Goal: Information Seeking & Learning: Learn about a topic

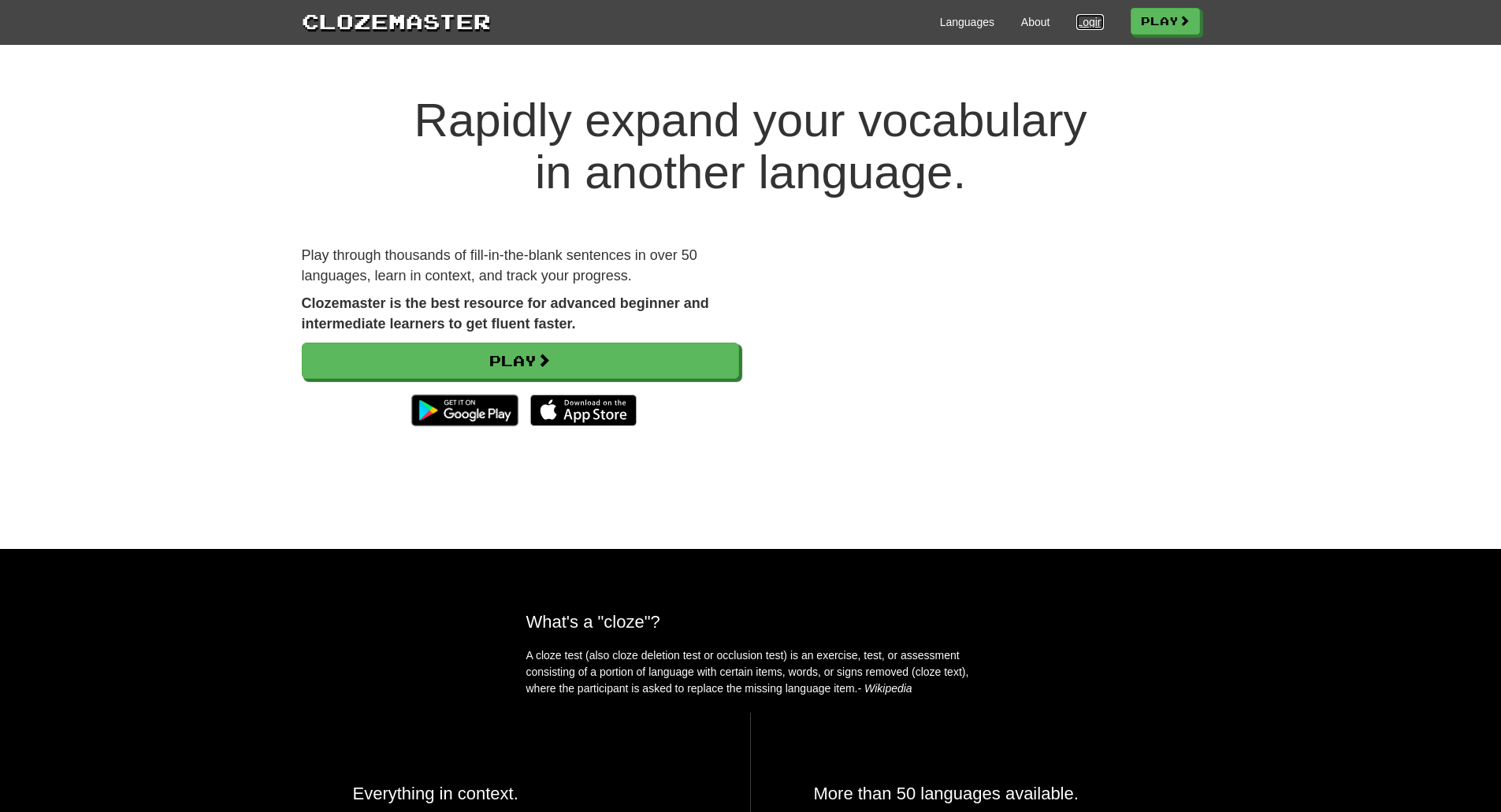
click at [1076, 22] on link "Login" at bounding box center [1089, 22] width 27 height 16
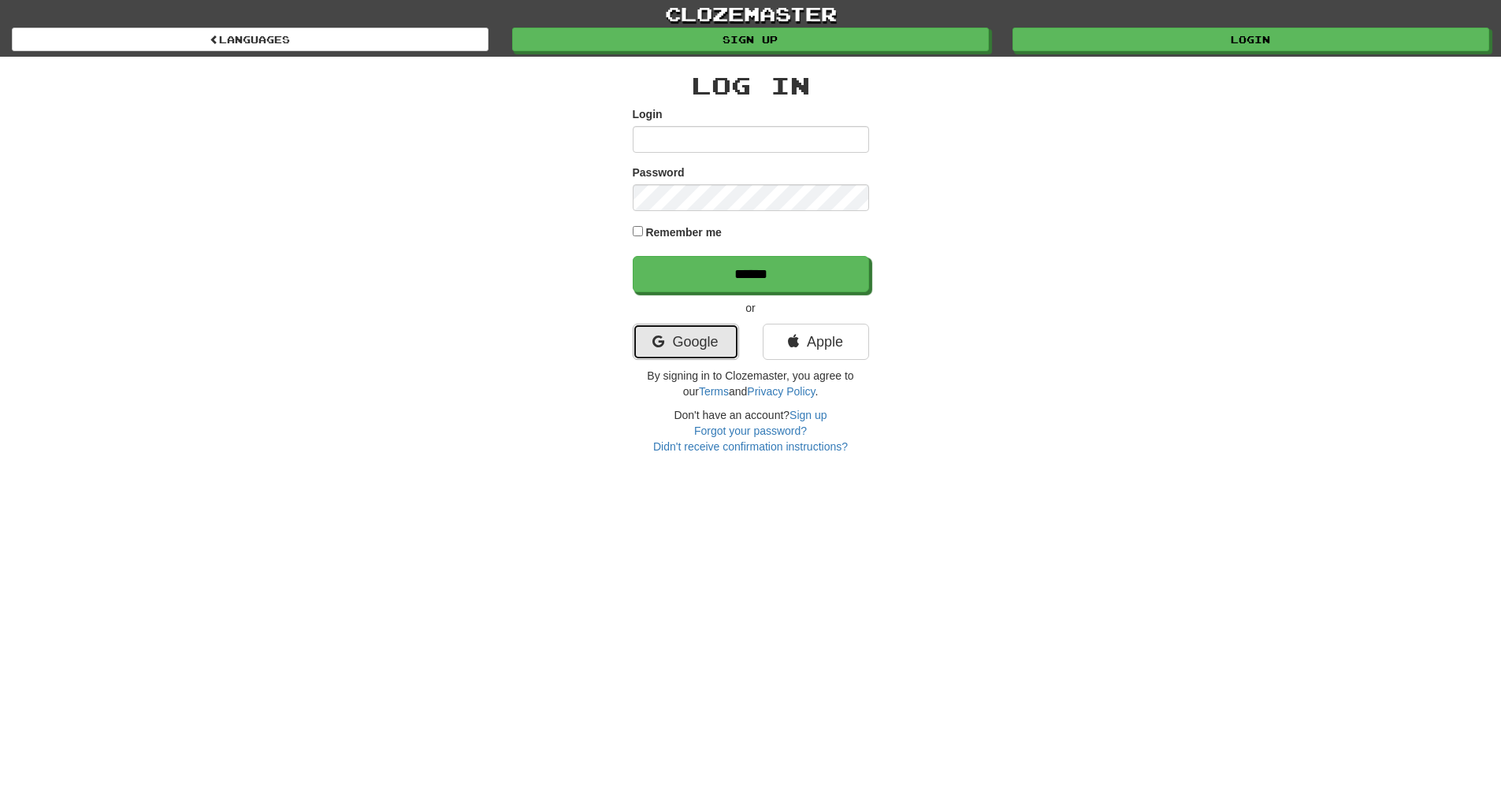
click at [690, 348] on link "Google" at bounding box center [686, 342] width 106 height 36
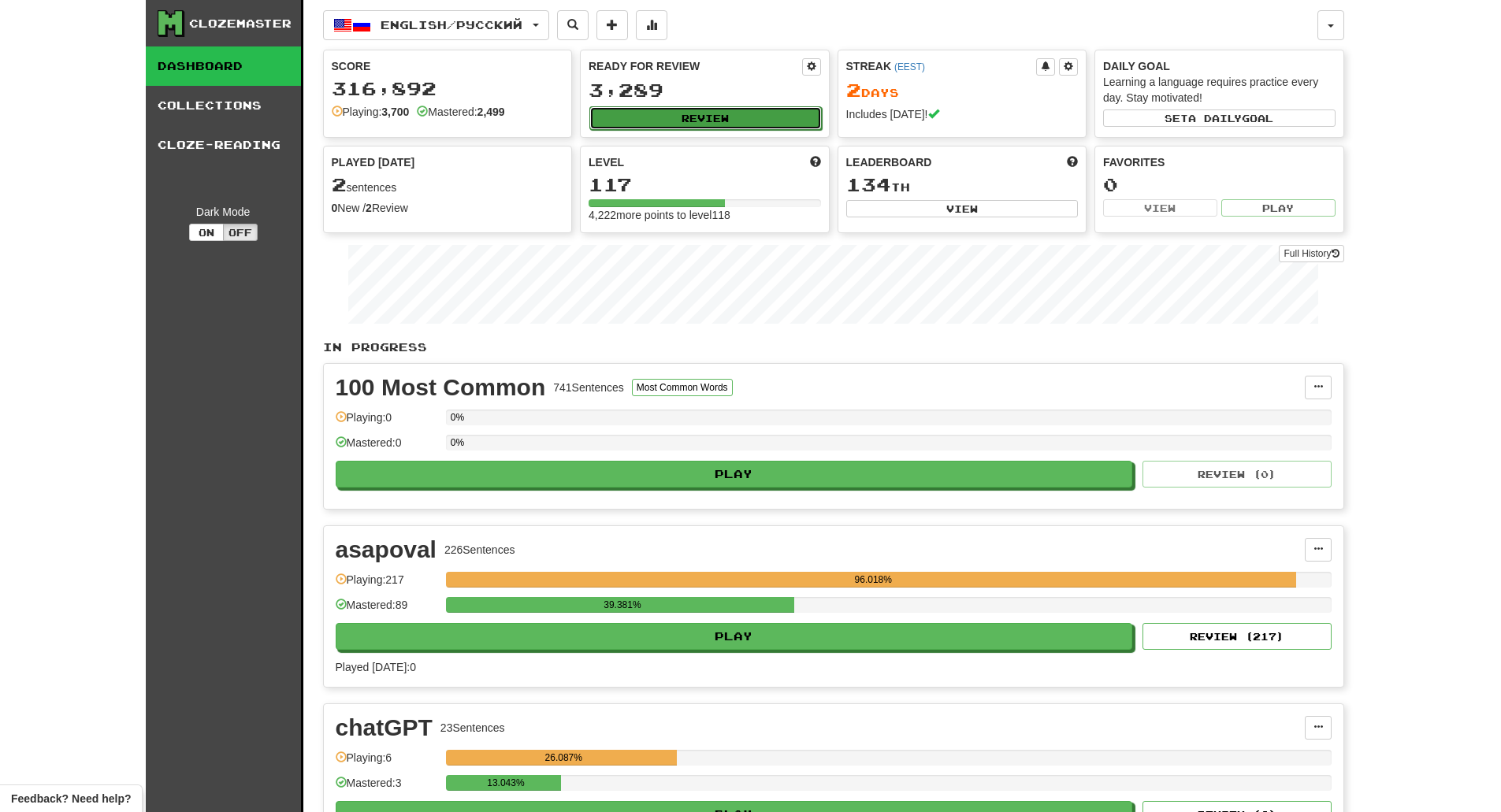
click at [720, 114] on button "Review" at bounding box center [705, 118] width 233 height 23
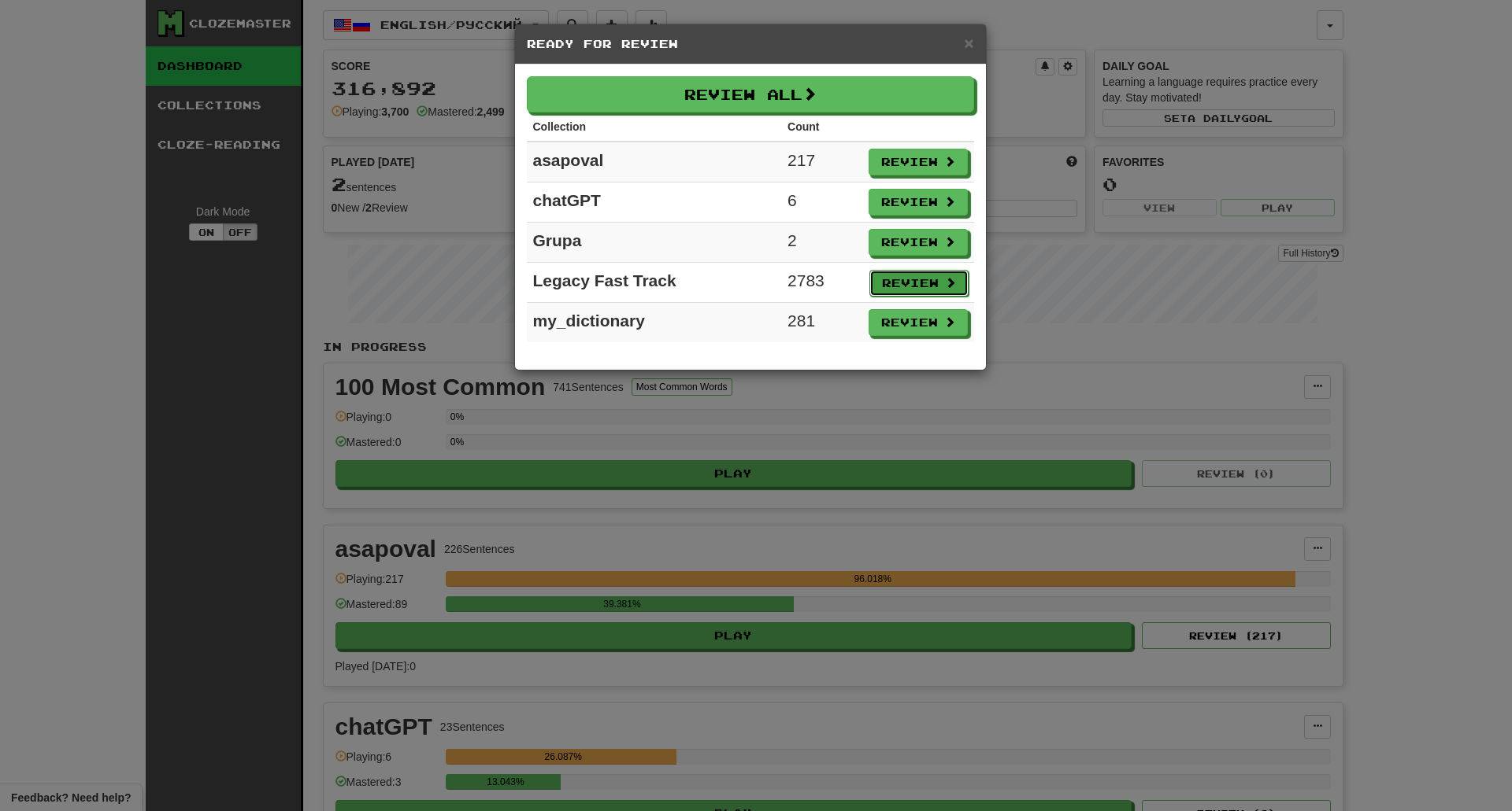
click at [926, 285] on button "Review" at bounding box center [919, 283] width 99 height 27
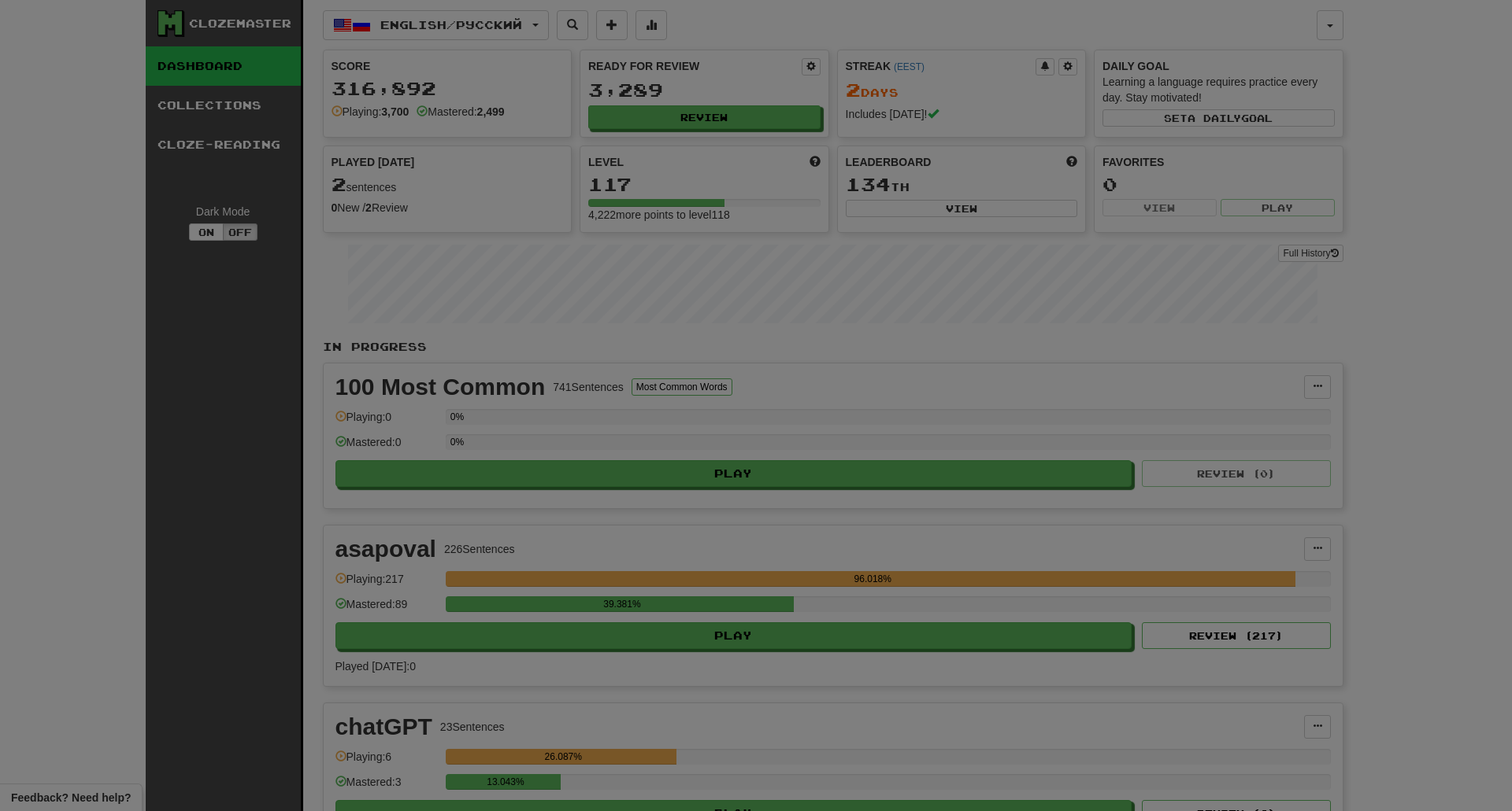
select select "**"
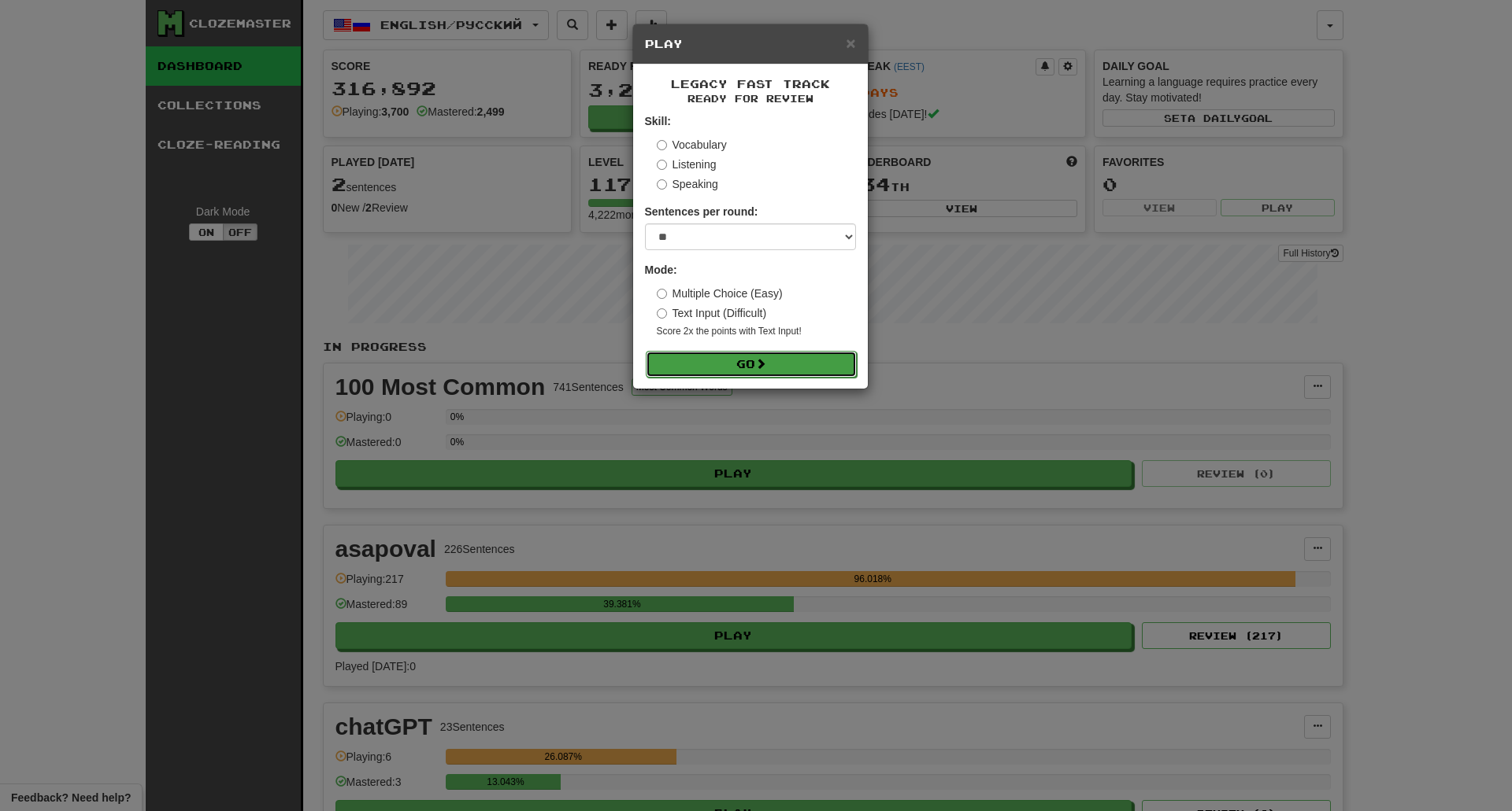
click at [747, 363] on button "Go" at bounding box center [751, 364] width 211 height 27
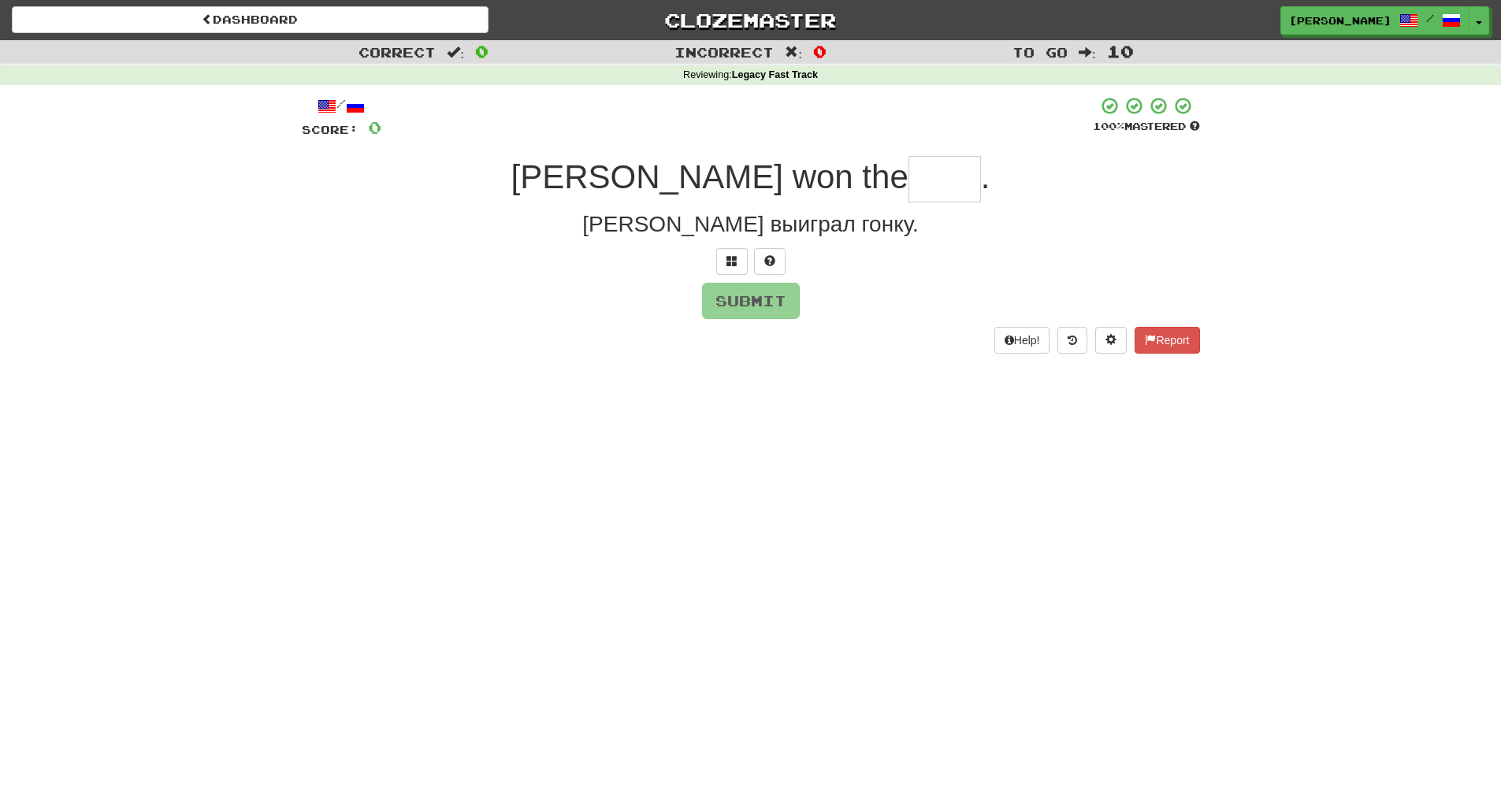
click at [908, 184] on input "text" at bounding box center [944, 179] width 73 height 47
click at [1105, 337] on span at bounding box center [1111, 339] width 11 height 11
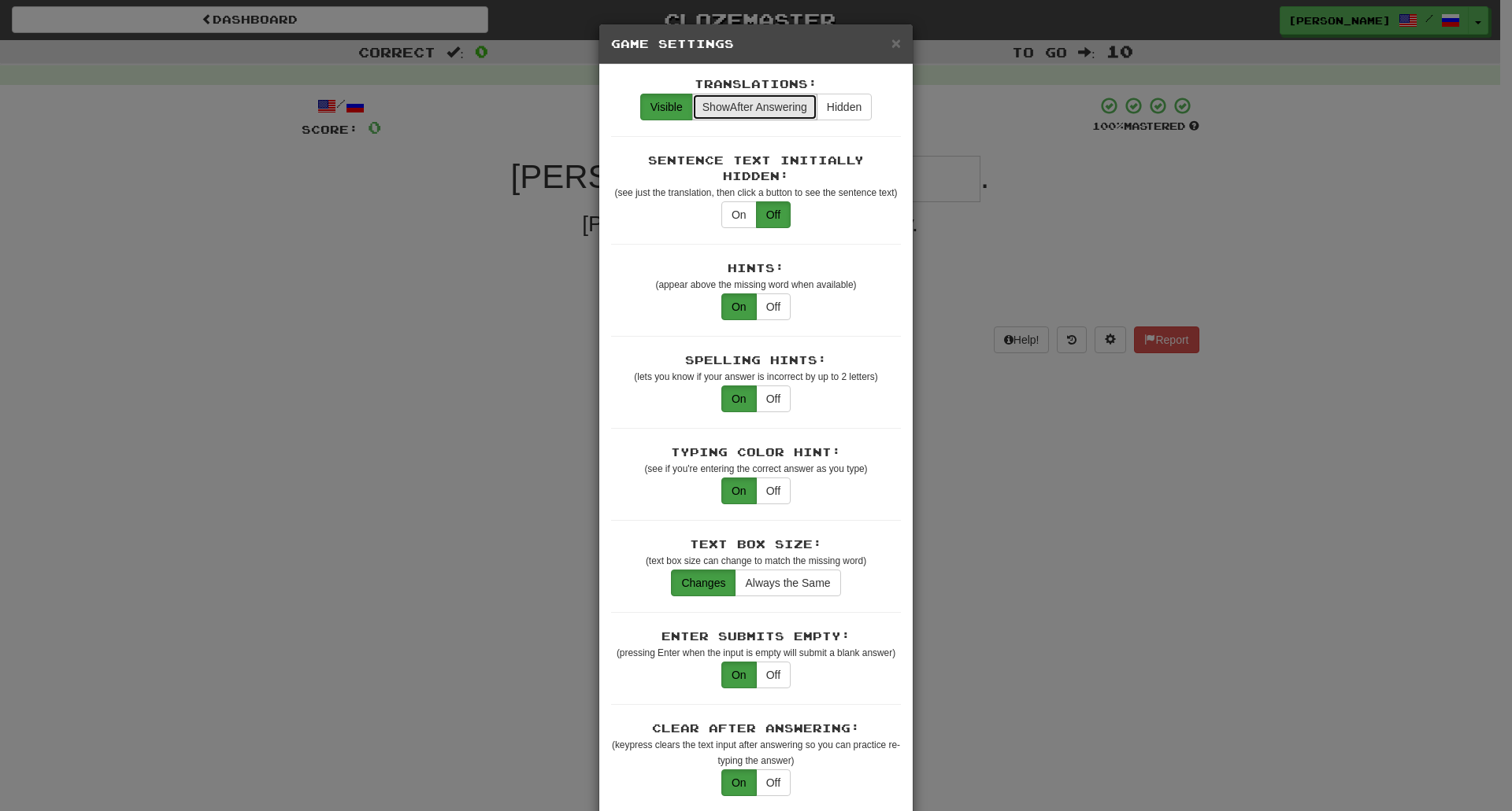
click at [768, 105] on span "Show After Answering" at bounding box center [754, 107] width 105 height 13
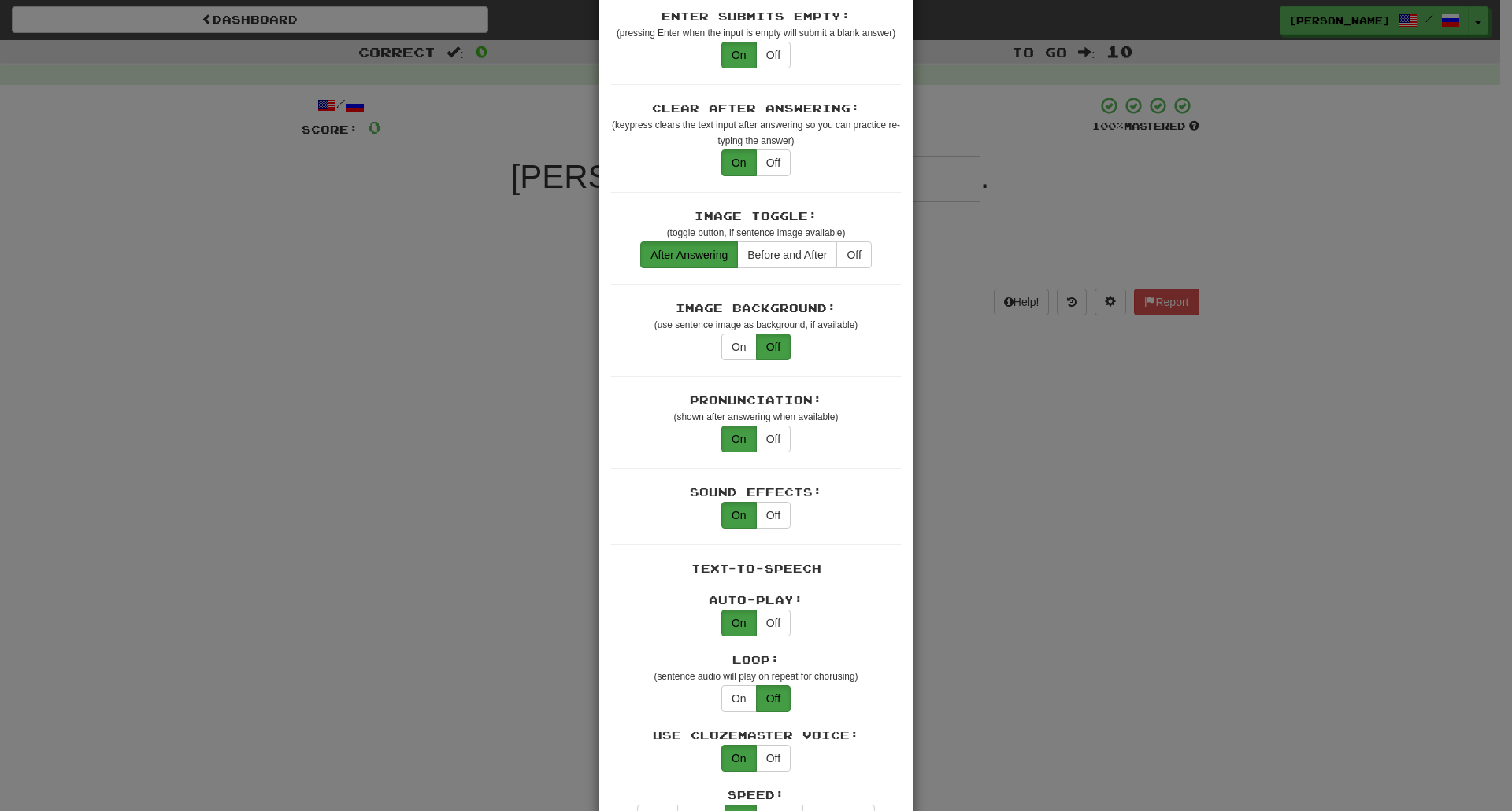
scroll to position [629, 0]
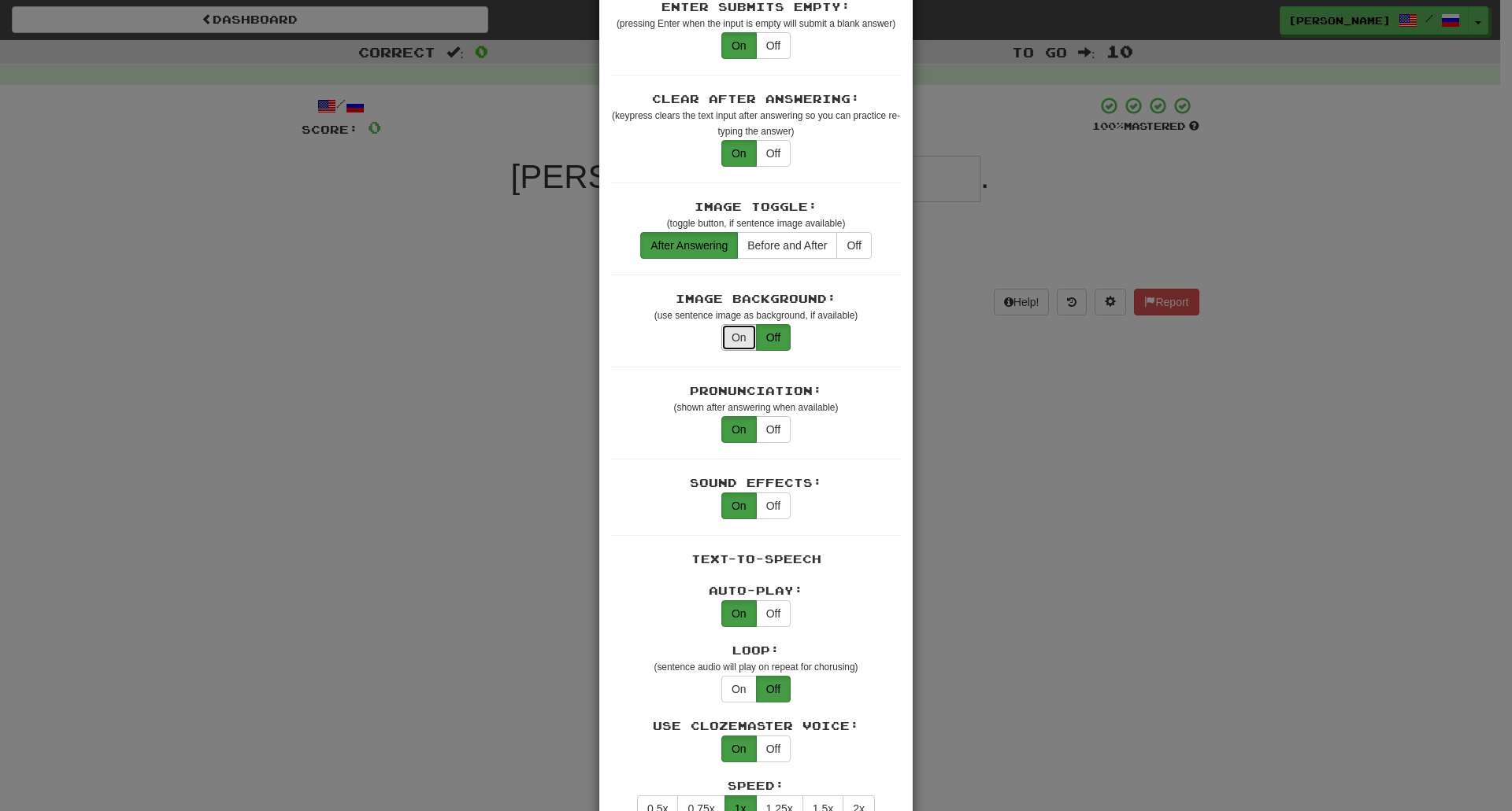
click at [734, 324] on button "On" at bounding box center [739, 337] width 35 height 27
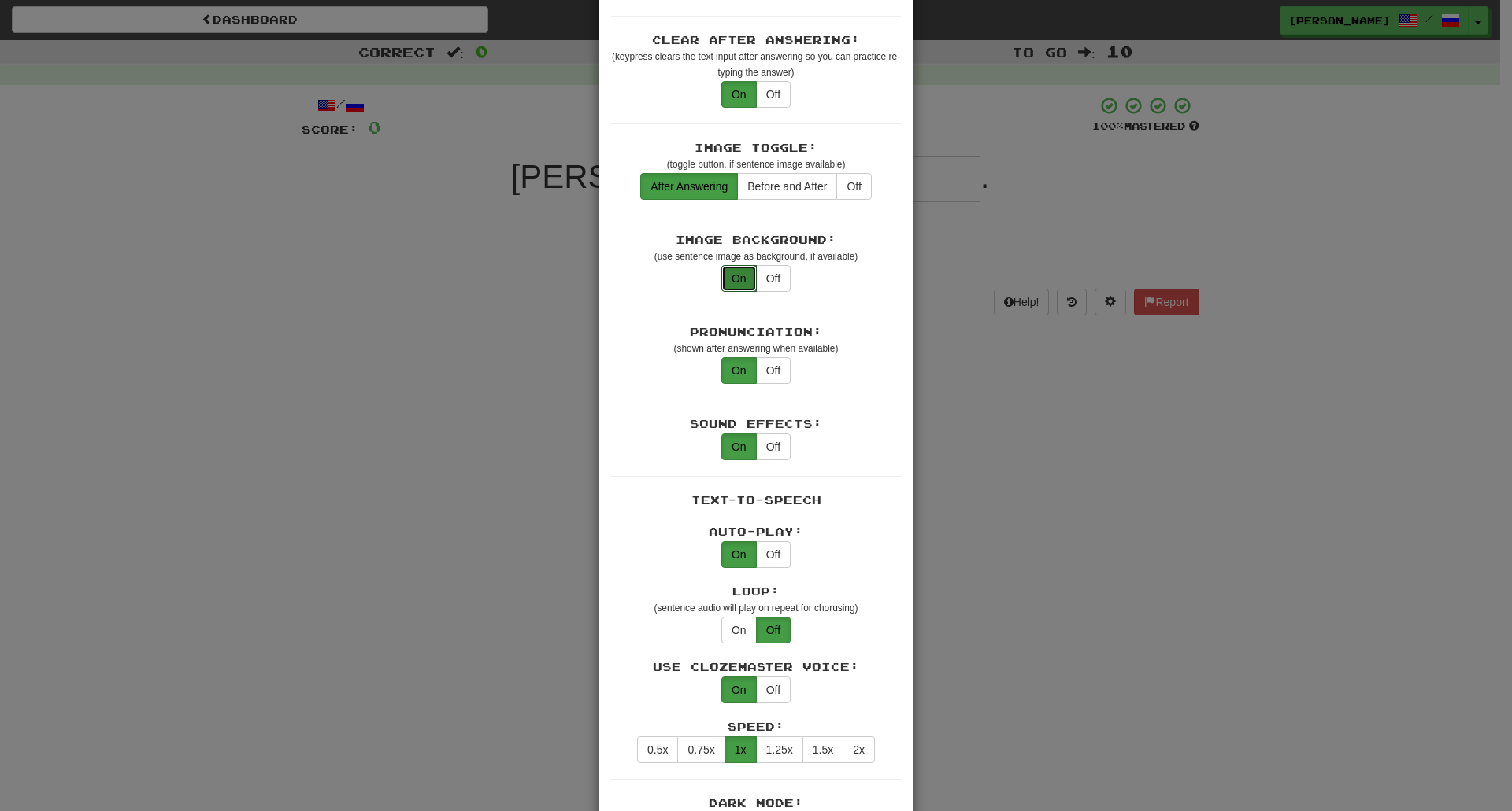
scroll to position [865, 0]
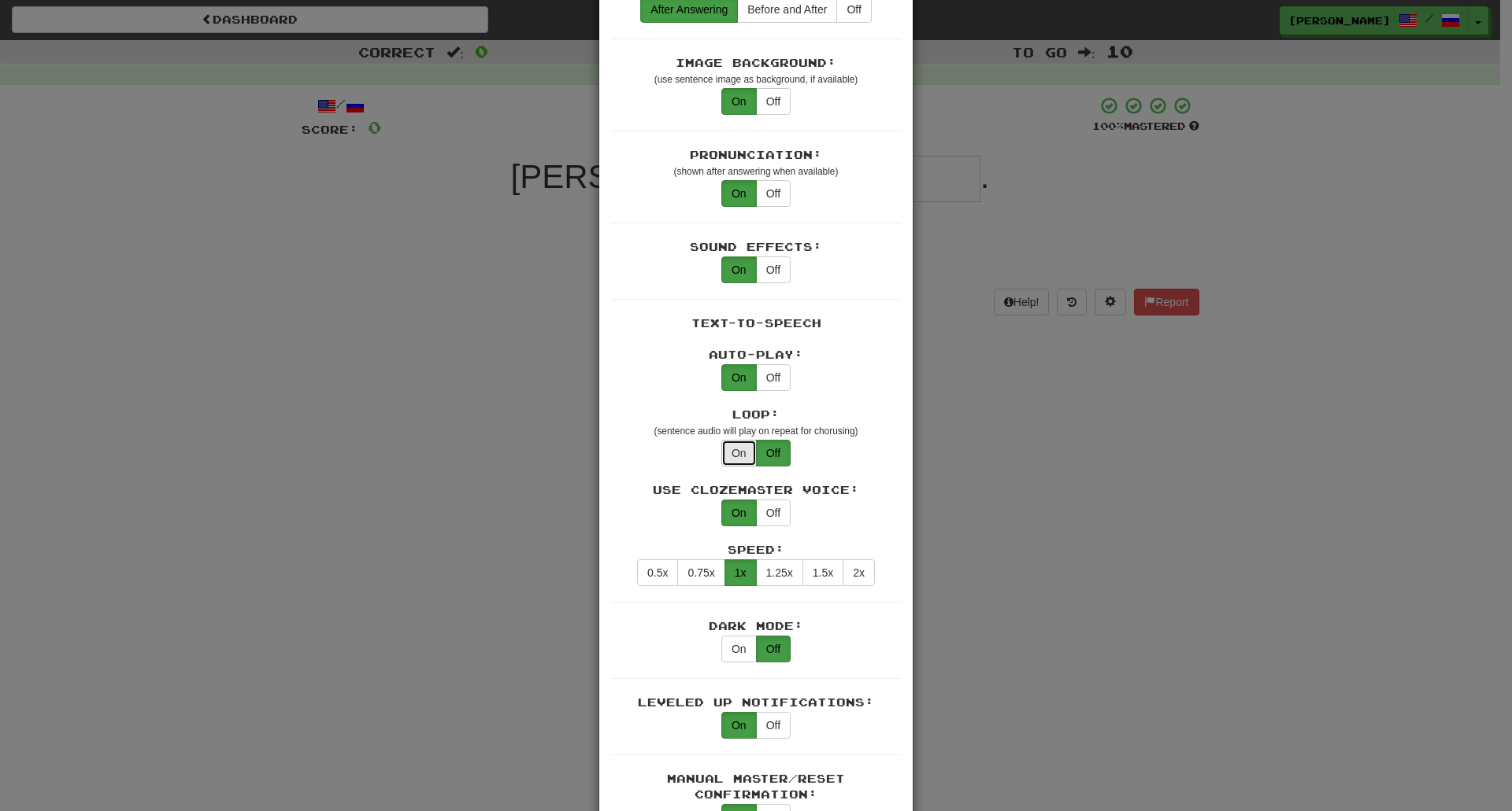
click at [735, 440] on button "On" at bounding box center [739, 453] width 35 height 27
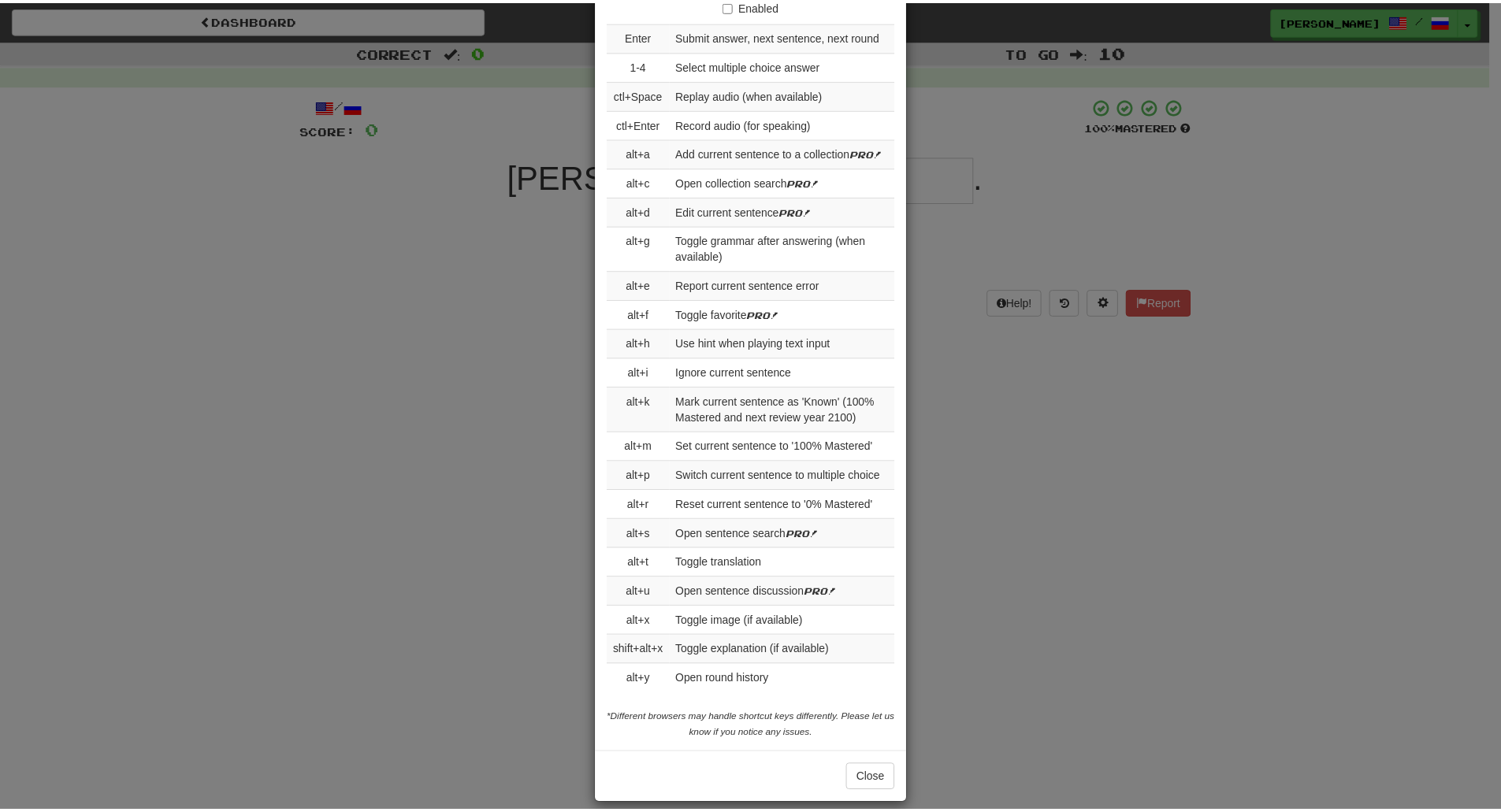
scroll to position [2130, 0]
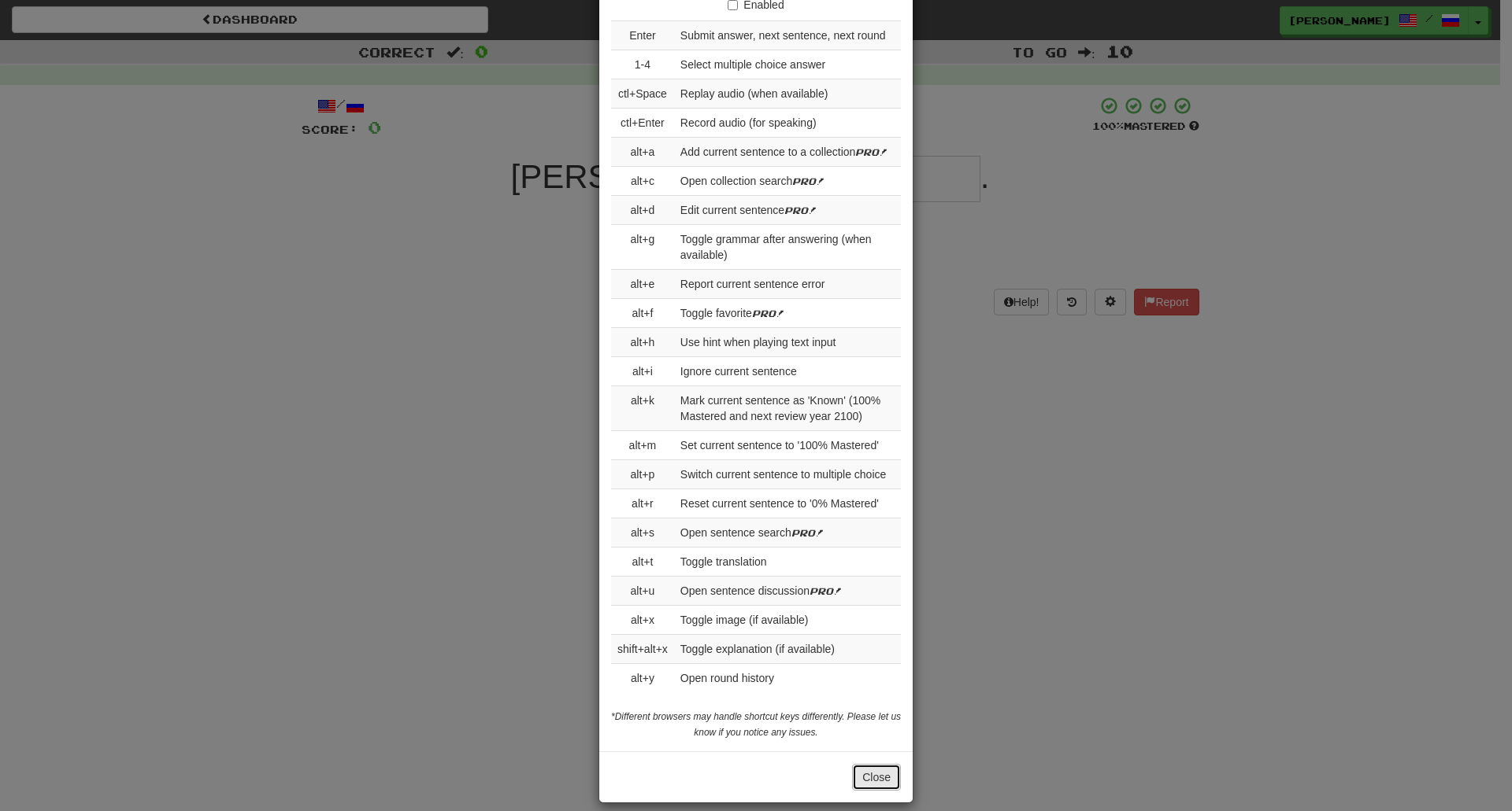
click at [871, 764] on button "Close" at bounding box center [876, 777] width 48 height 27
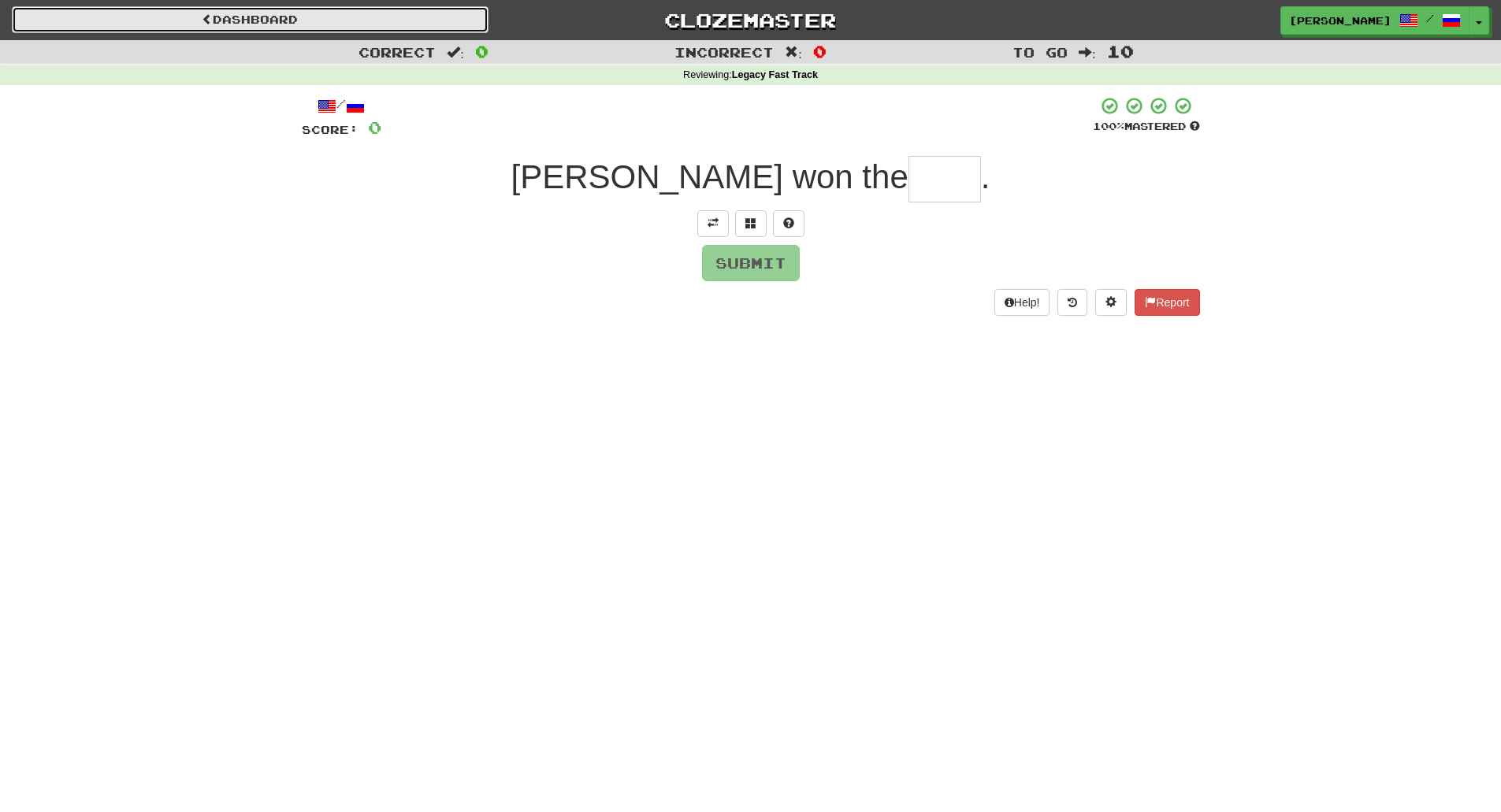
click at [274, 19] on link "Dashboard" at bounding box center [250, 19] width 477 height 27
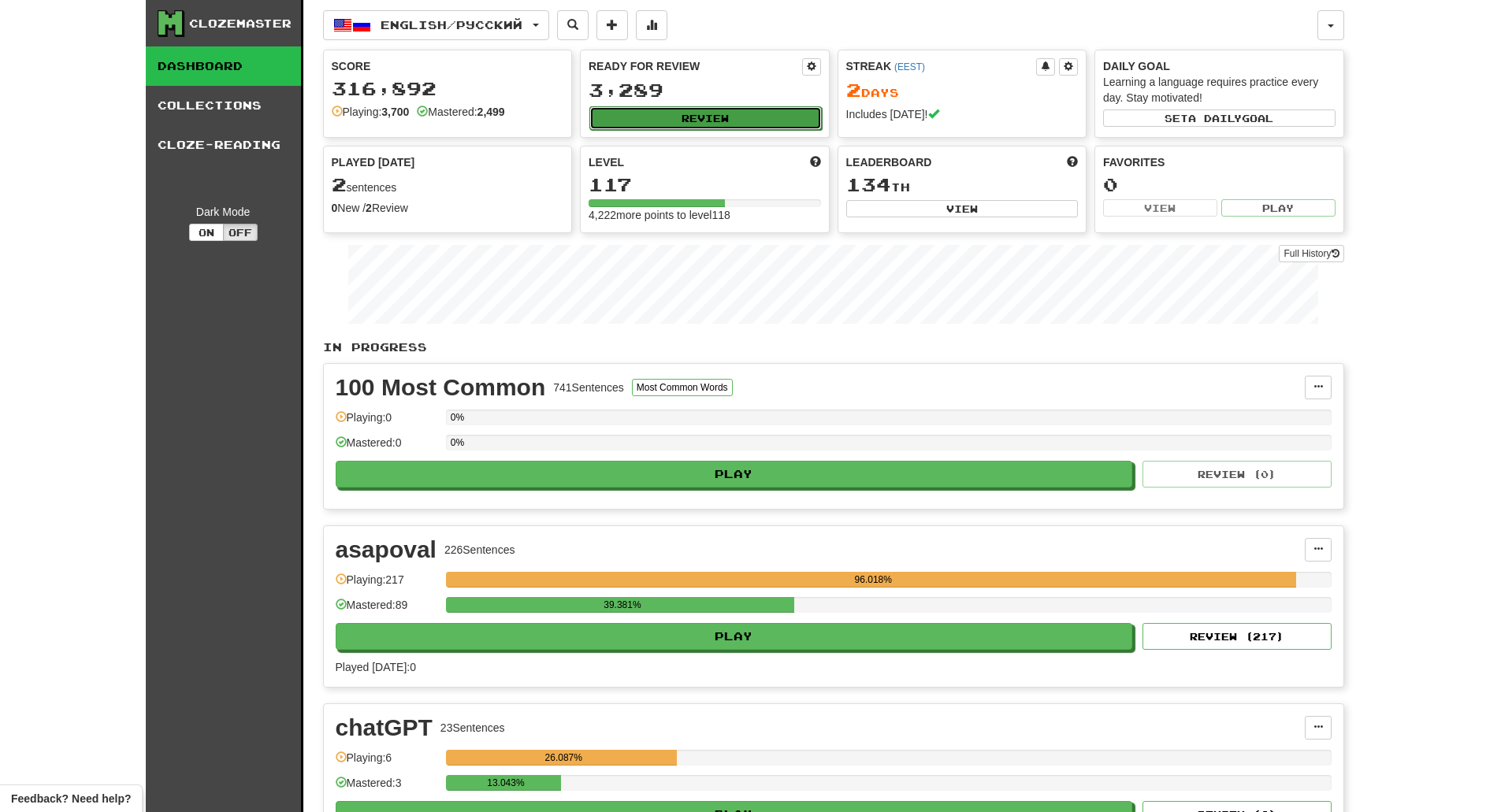
click at [749, 113] on button "Review" at bounding box center [705, 118] width 233 height 23
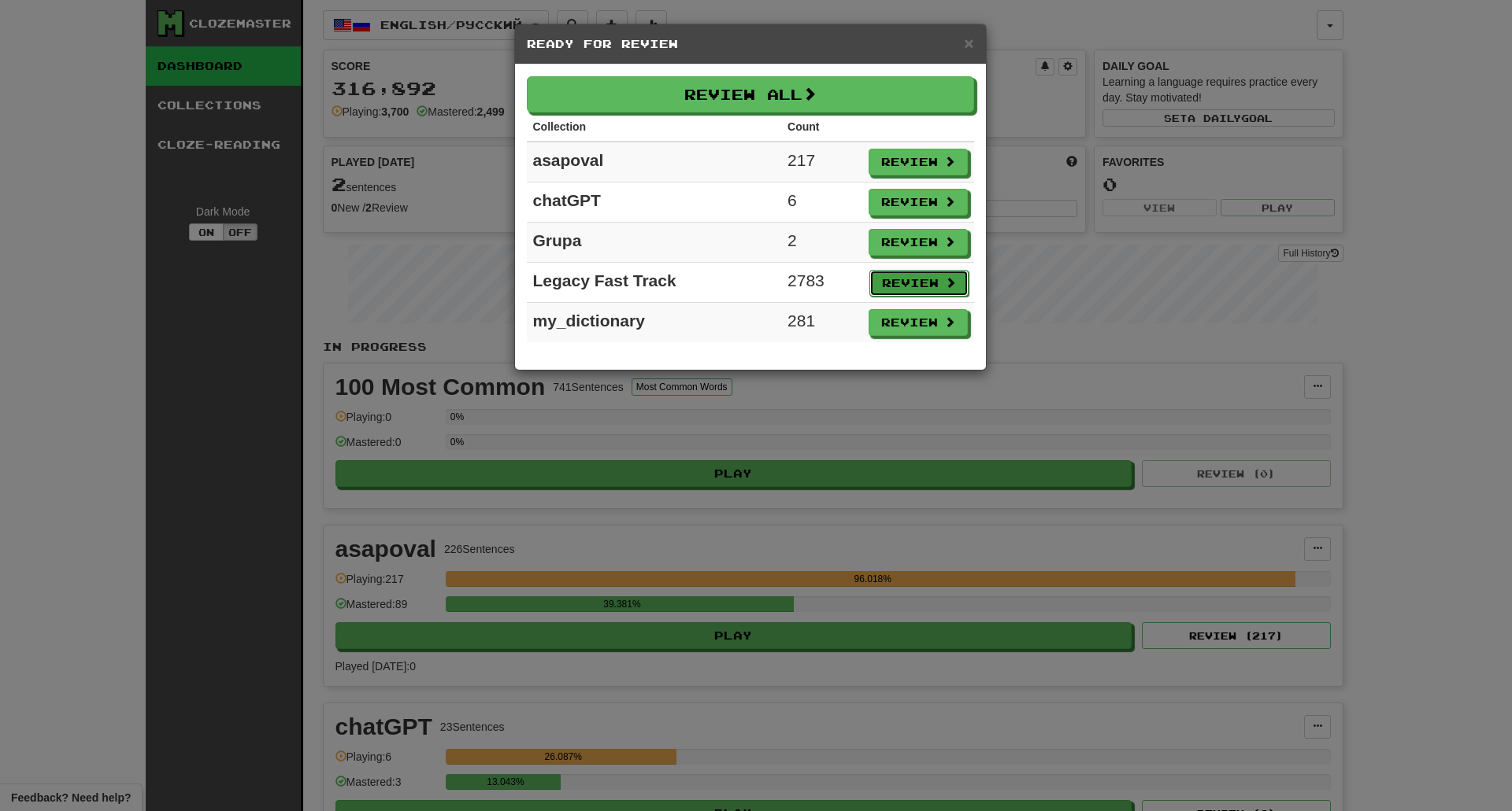
click at [914, 280] on button "Review" at bounding box center [919, 283] width 99 height 27
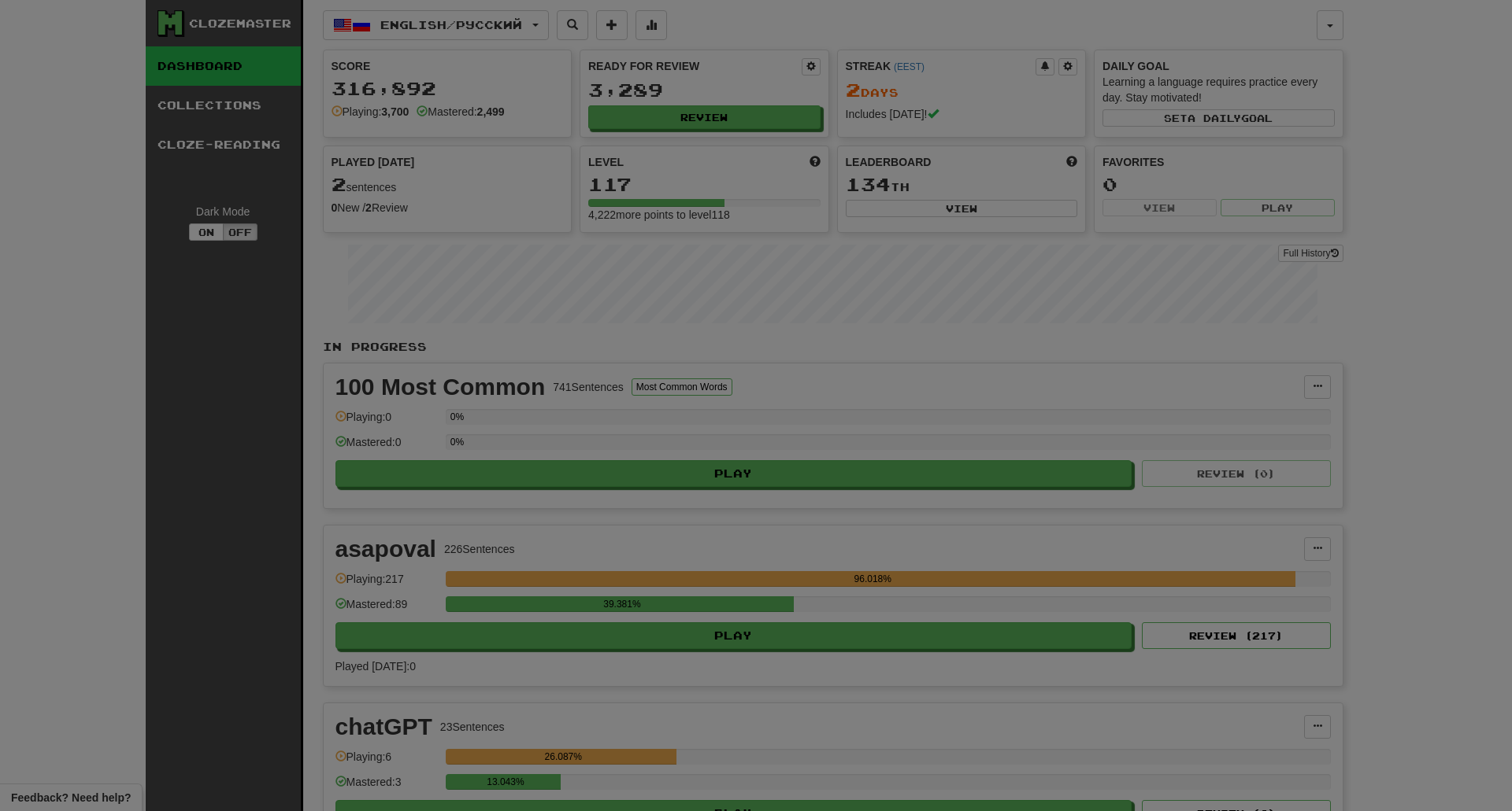
select select "**"
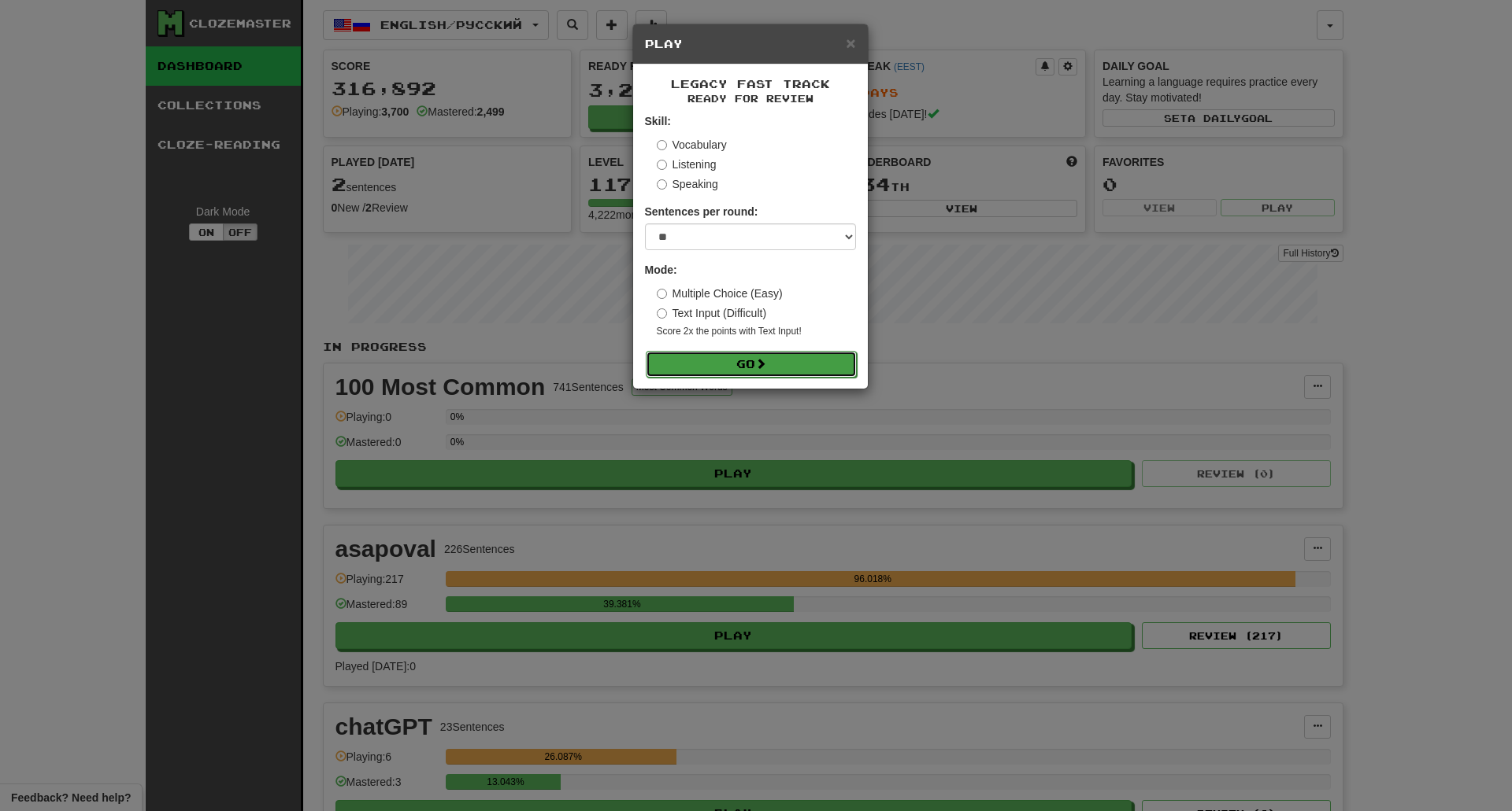
click at [804, 363] on button "Go" at bounding box center [751, 364] width 211 height 27
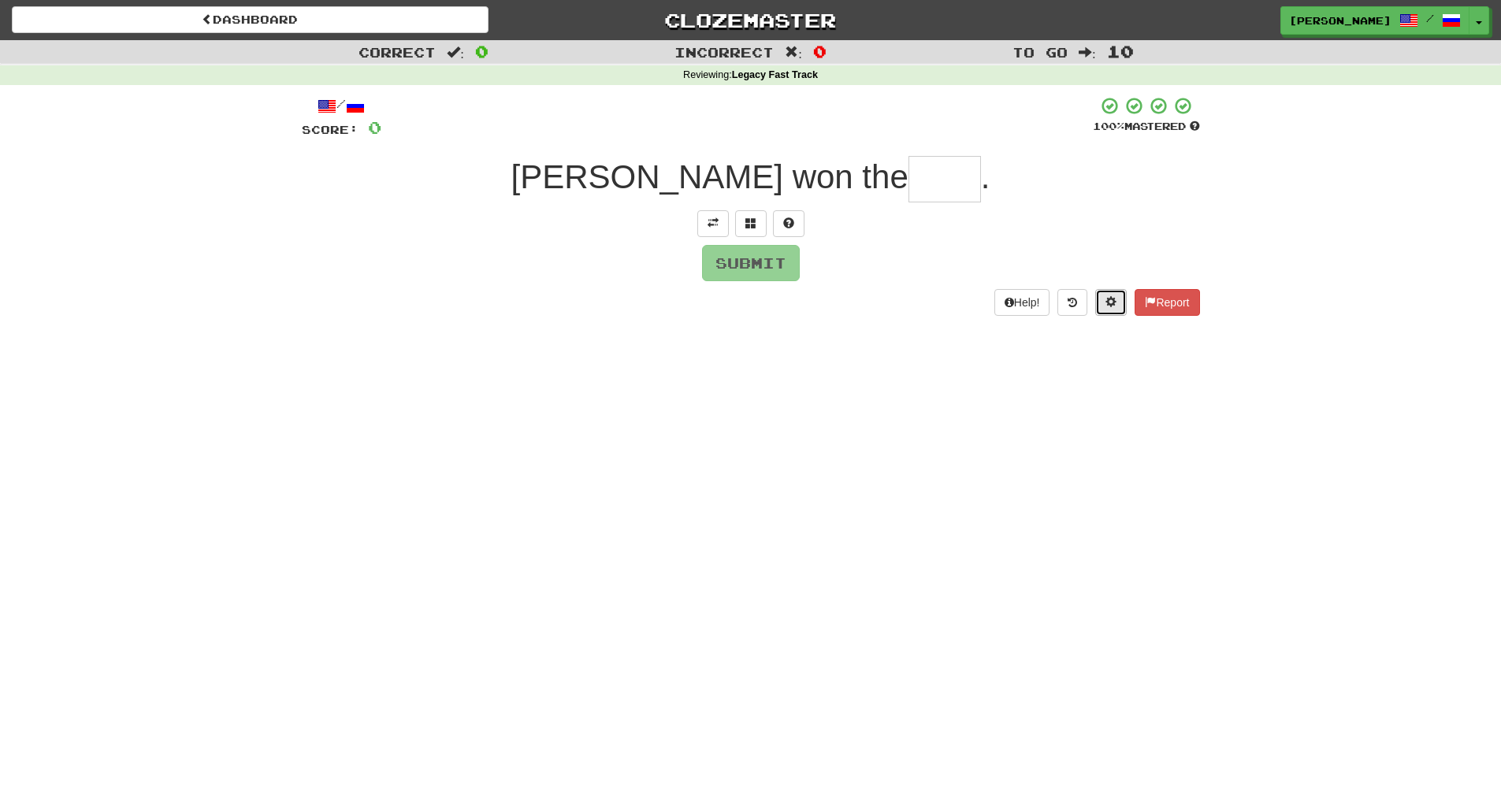
click at [1111, 301] on span at bounding box center [1111, 301] width 11 height 11
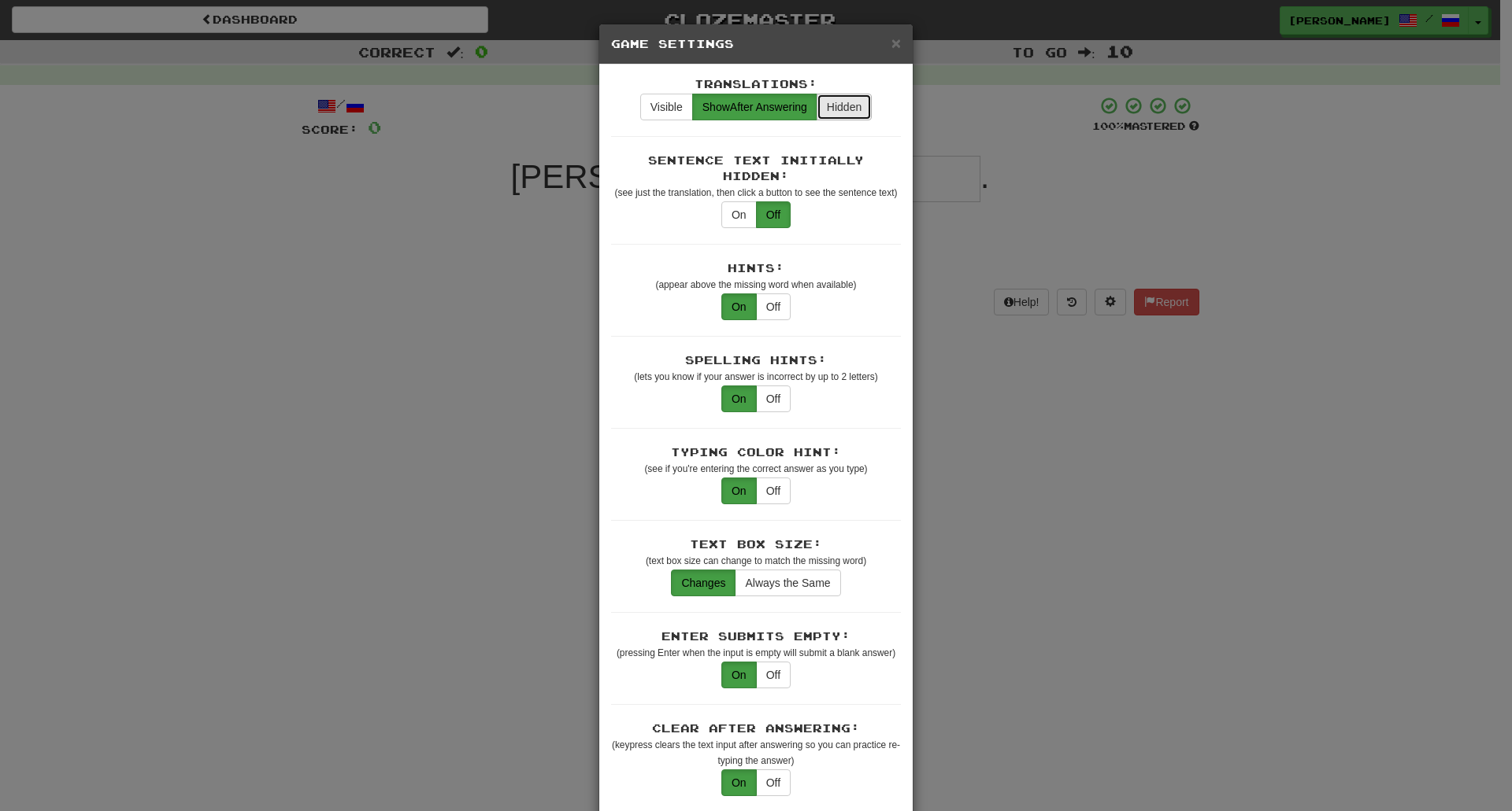
click at [841, 110] on button "Hidden" at bounding box center [844, 106] width 55 height 27
click at [1056, 485] on div "× Game Settings Translations: Visible Show After Answering Hidden Sentence Text…" at bounding box center [756, 406] width 1512 height 811
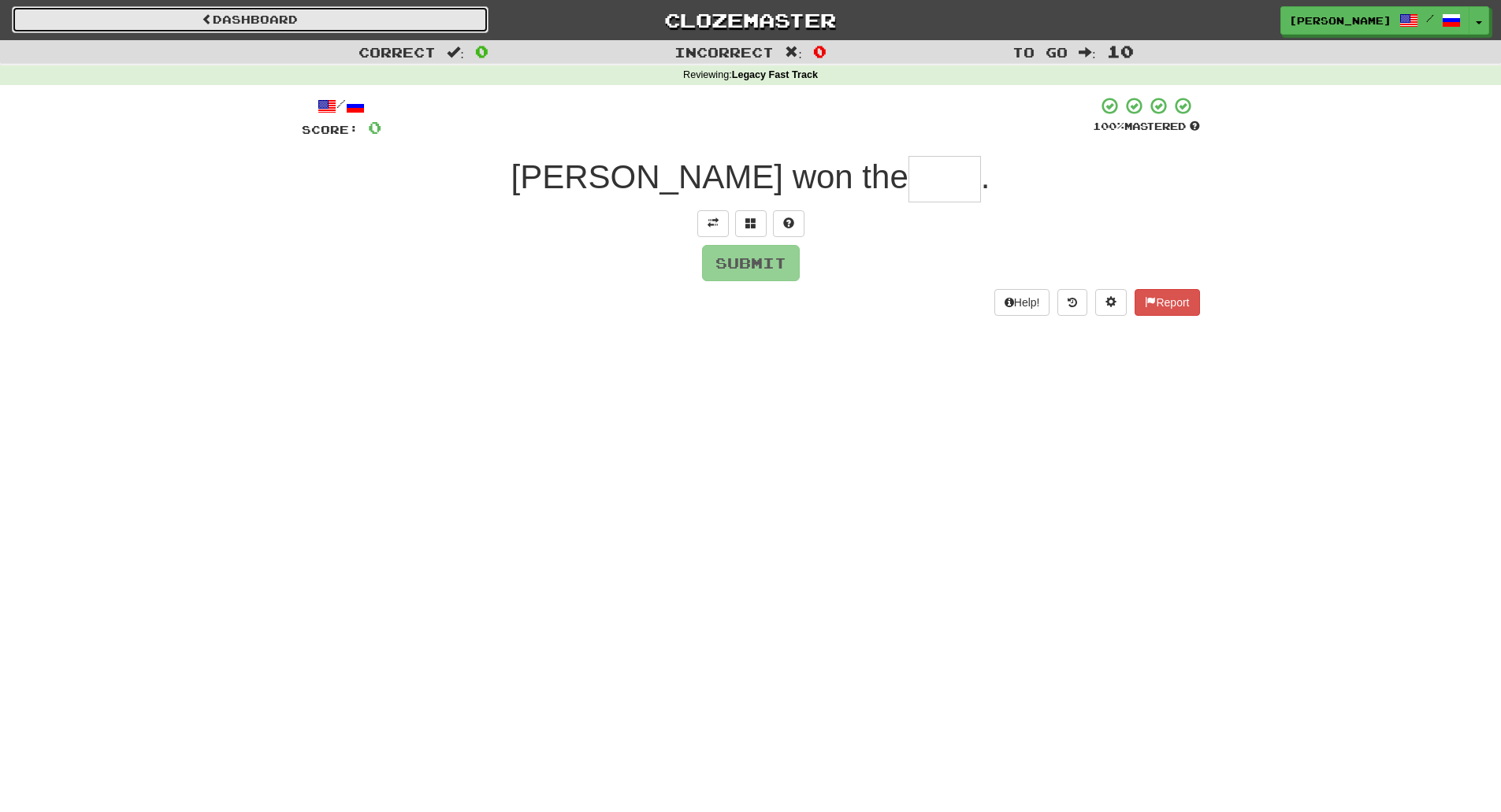
click at [343, 13] on link "Dashboard" at bounding box center [250, 19] width 477 height 27
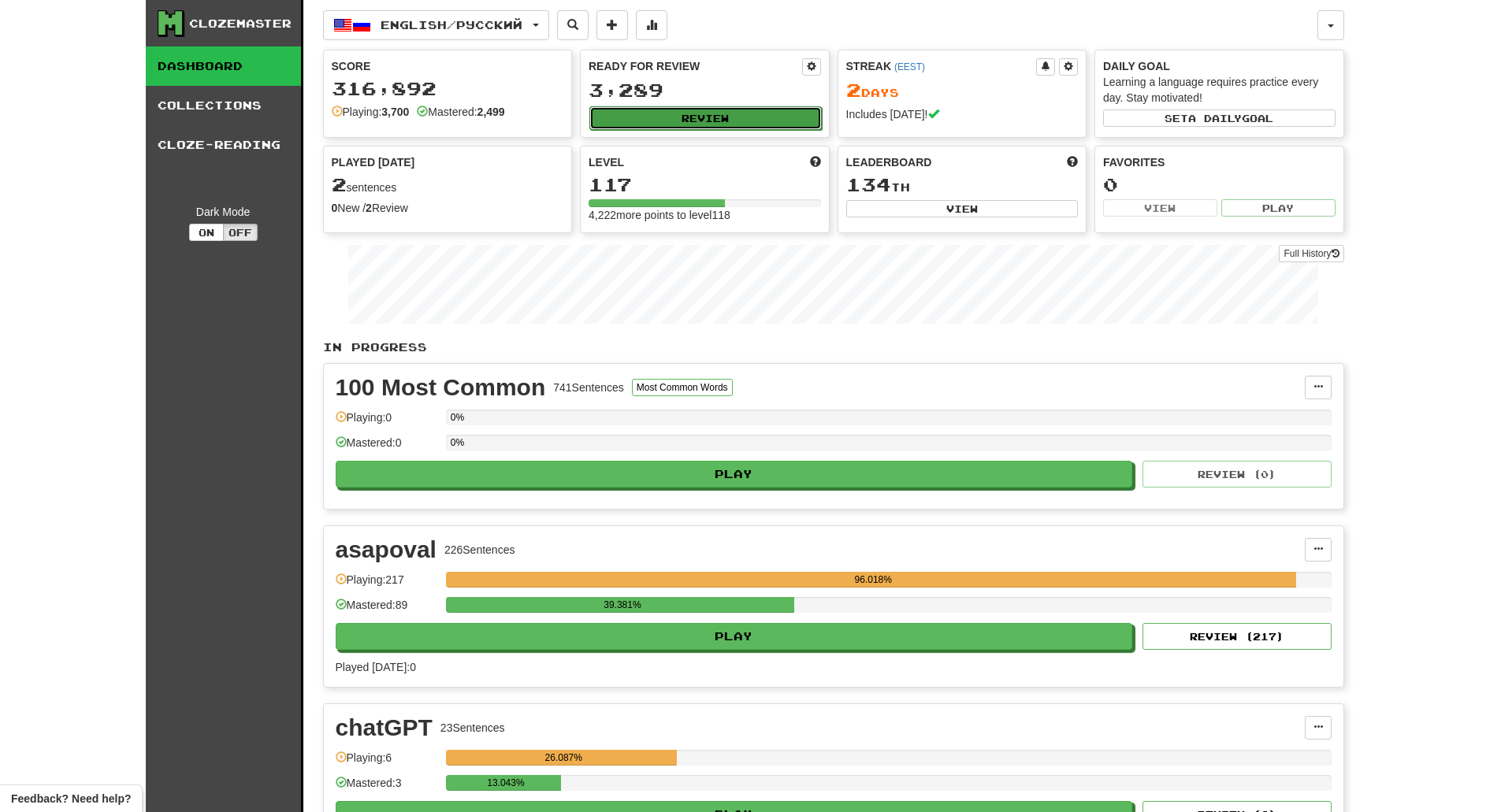
click at [768, 119] on button "Review" at bounding box center [705, 118] width 233 height 23
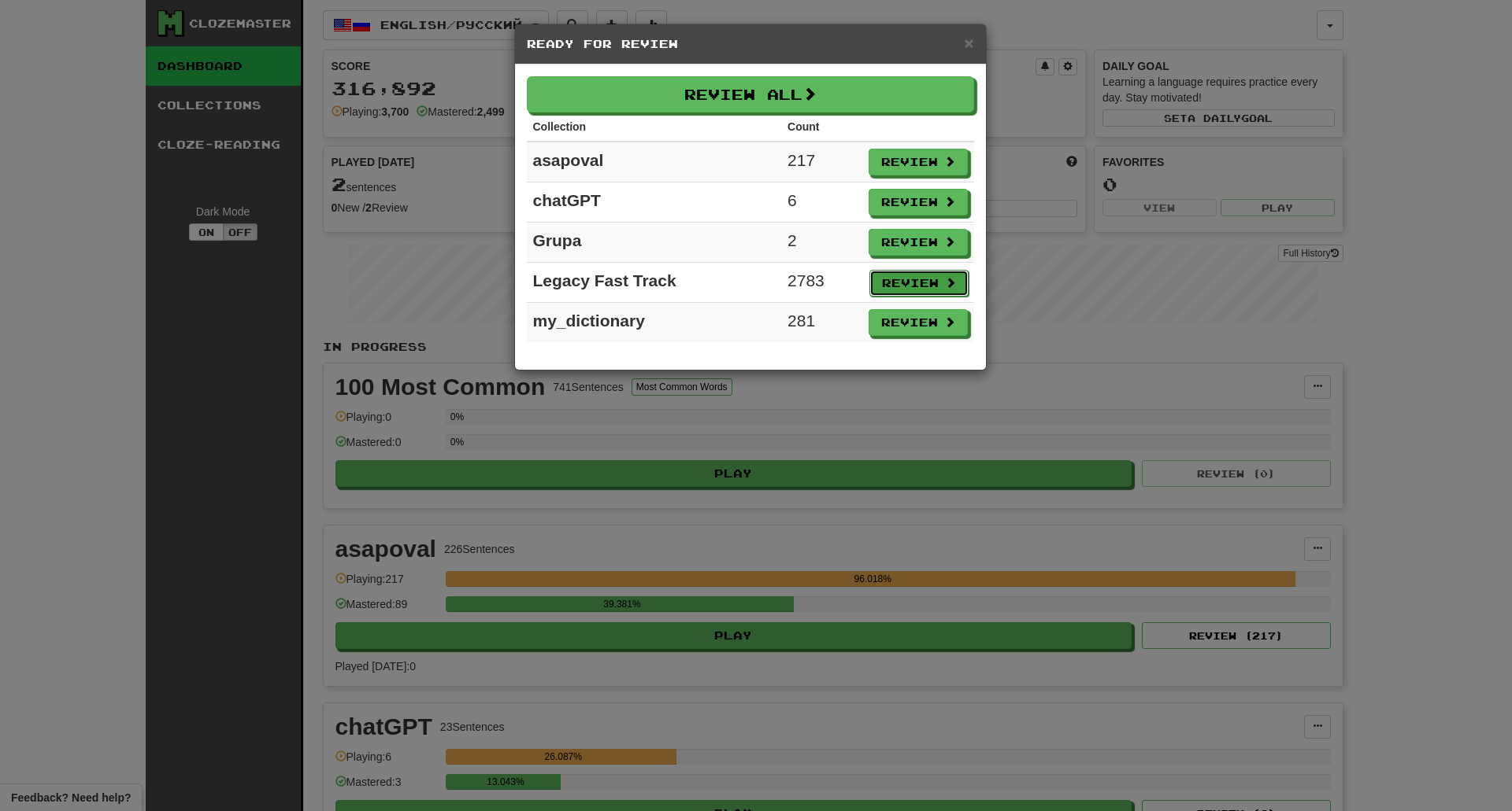
click at [929, 284] on button "Review" at bounding box center [919, 283] width 99 height 27
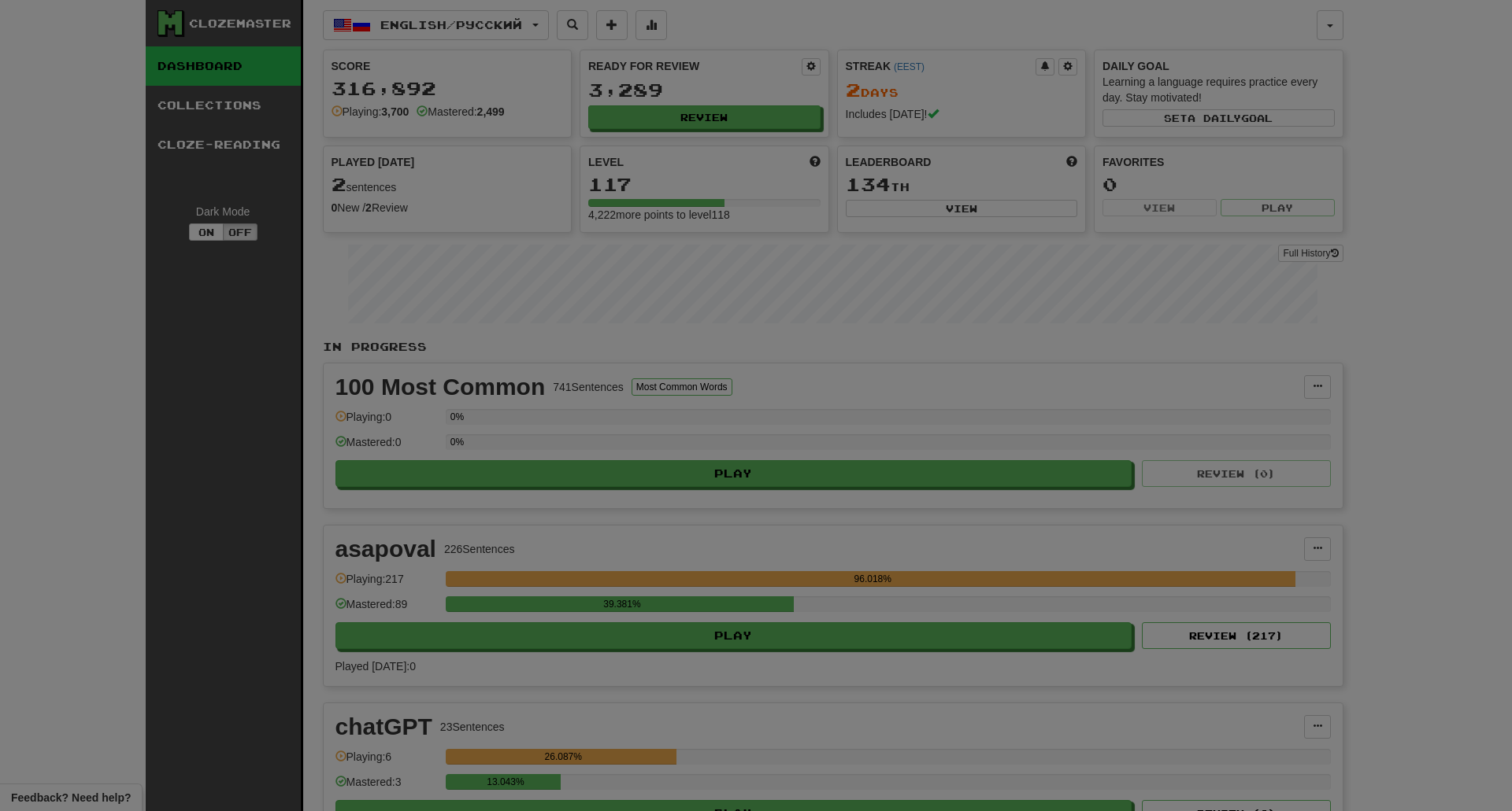
select select "**"
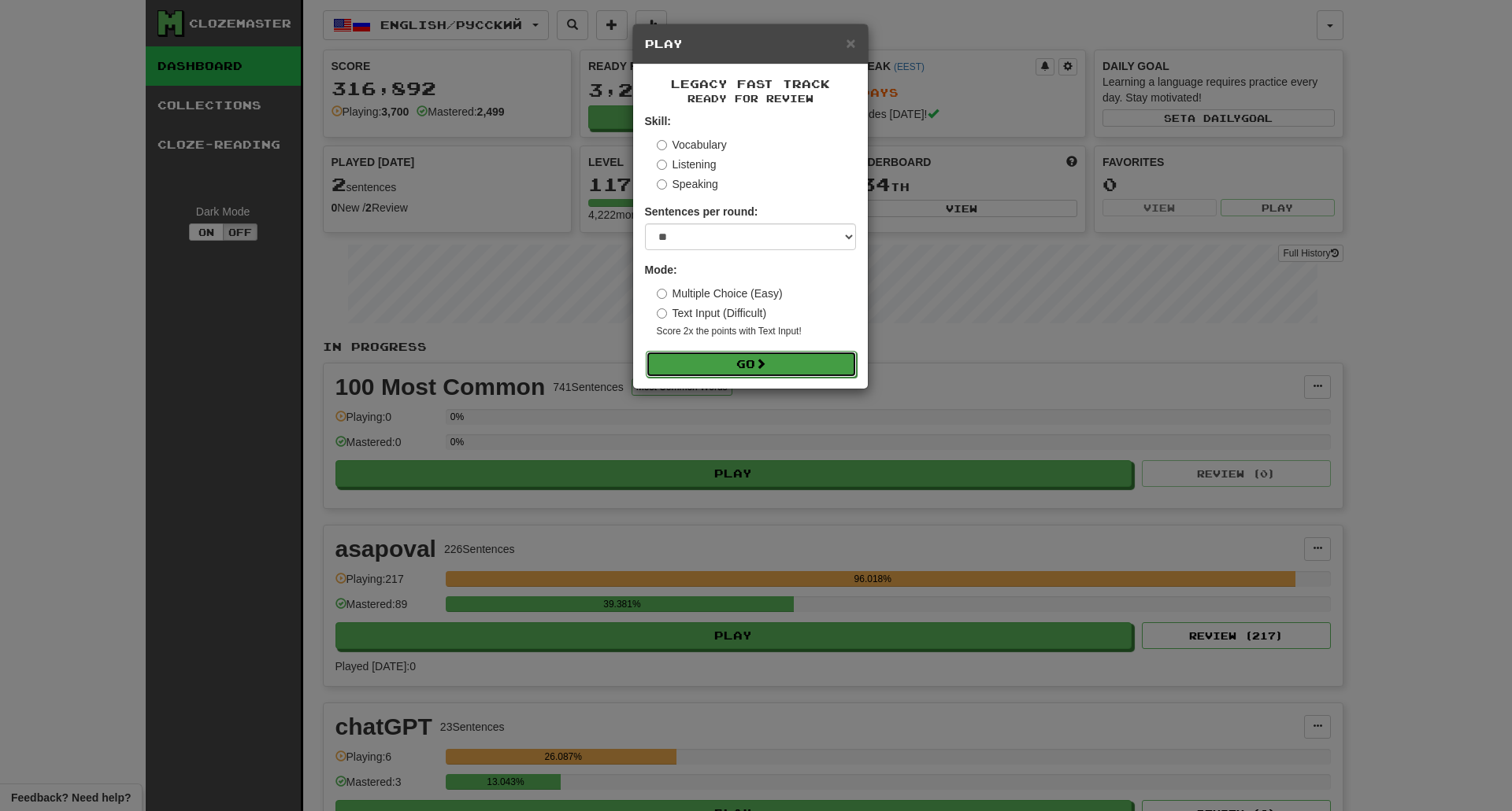
click at [755, 361] on button "Go" at bounding box center [751, 364] width 211 height 27
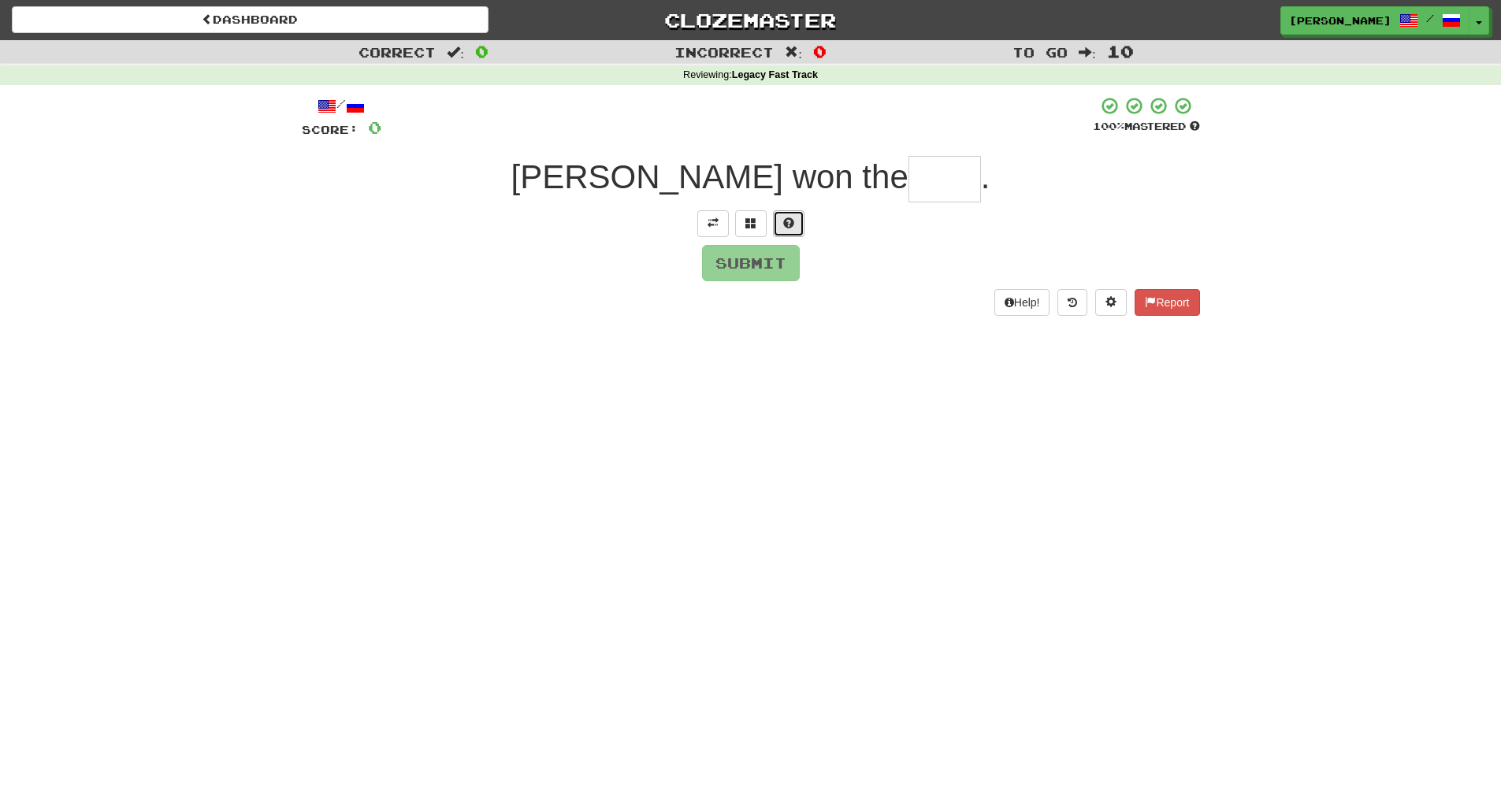
click at [790, 220] on span at bounding box center [789, 222] width 11 height 11
type input "*"
click at [908, 177] on input "*" at bounding box center [944, 179] width 73 height 47
click at [1105, 300] on span at bounding box center [1111, 301] width 11 height 11
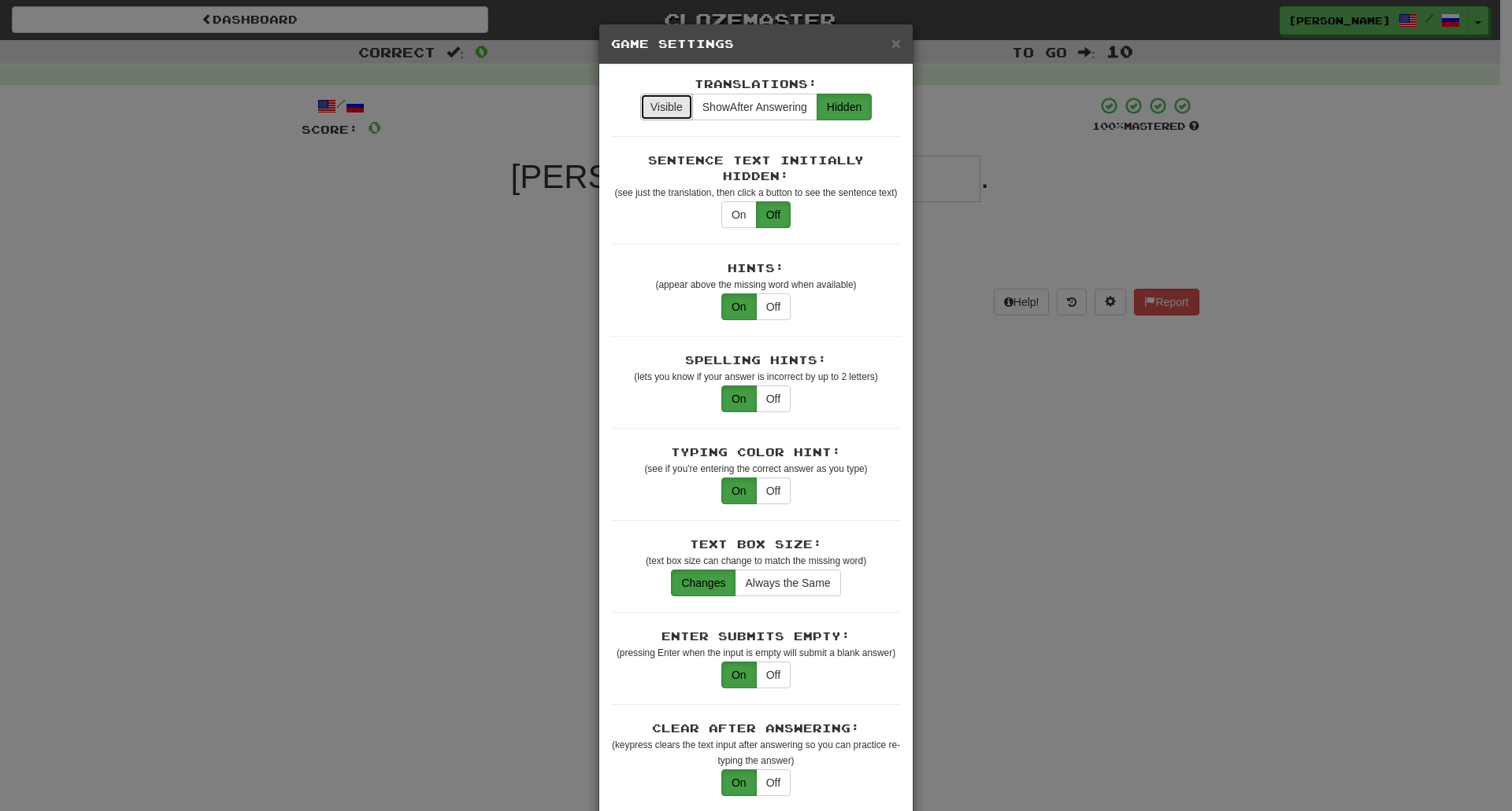
click at [668, 102] on button "Visible" at bounding box center [666, 106] width 53 height 27
click at [733, 201] on button "On" at bounding box center [739, 214] width 35 height 27
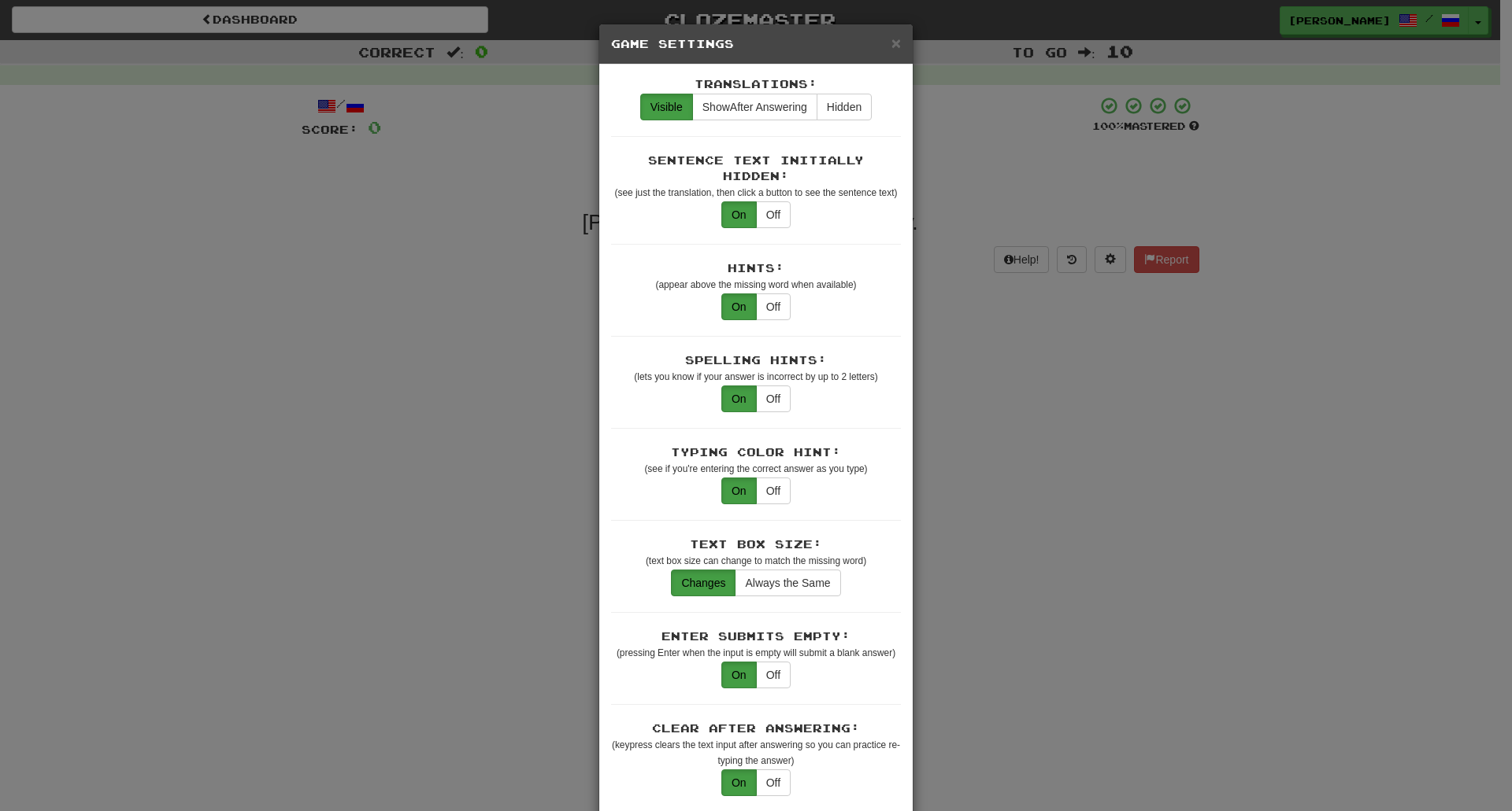
click at [1059, 484] on div "× Game Settings Translations: Visible Show After Answering Hidden Sentence Text…" at bounding box center [756, 406] width 1512 height 811
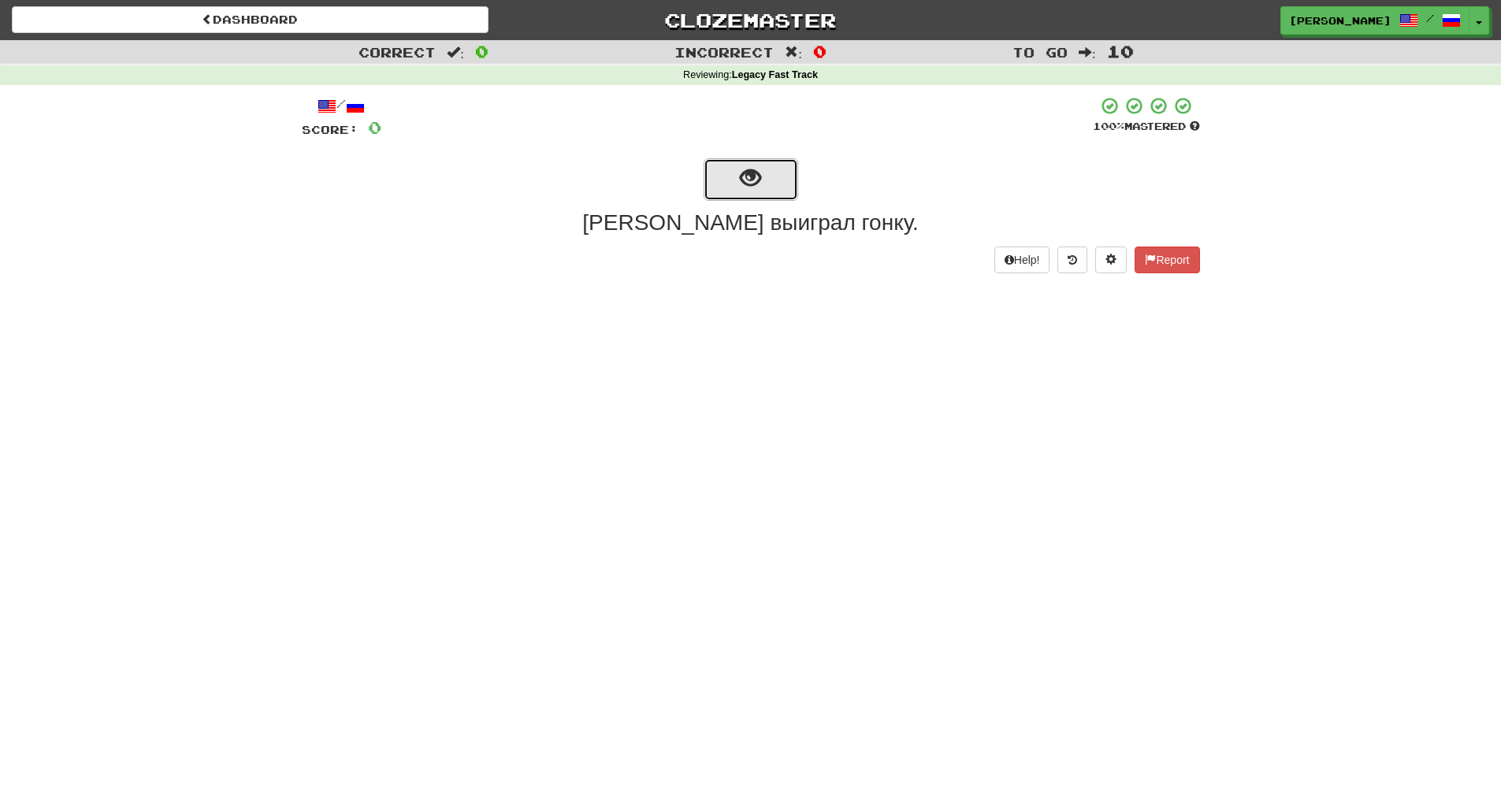
click at [750, 182] on span "show sentence" at bounding box center [750, 178] width 22 height 22
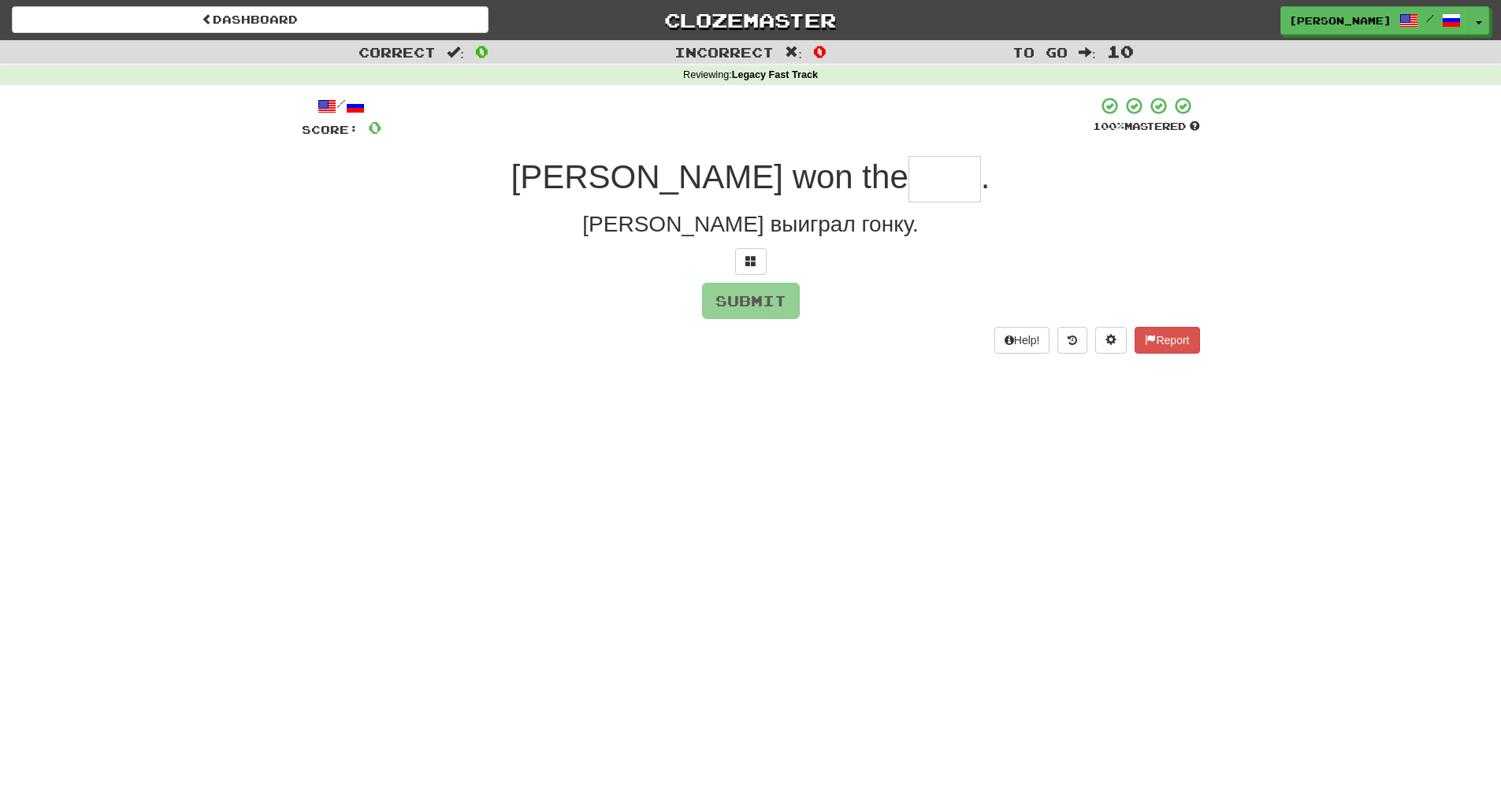
click at [908, 179] on input "text" at bounding box center [944, 179] width 73 height 47
type input "****"
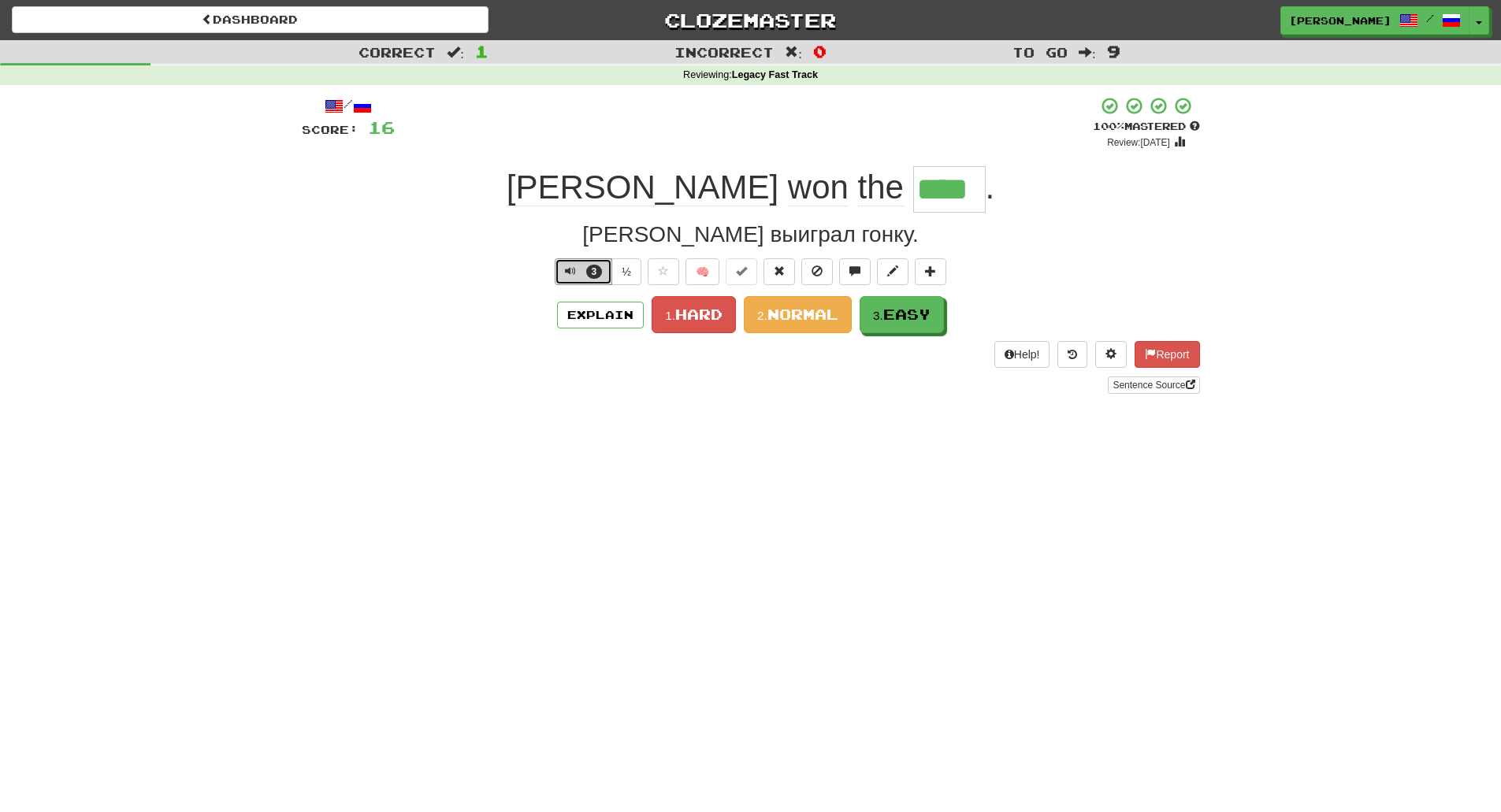
click at [578, 267] on button "3" at bounding box center [583, 272] width 57 height 27
